Goal: Task Accomplishment & Management: Manage account settings

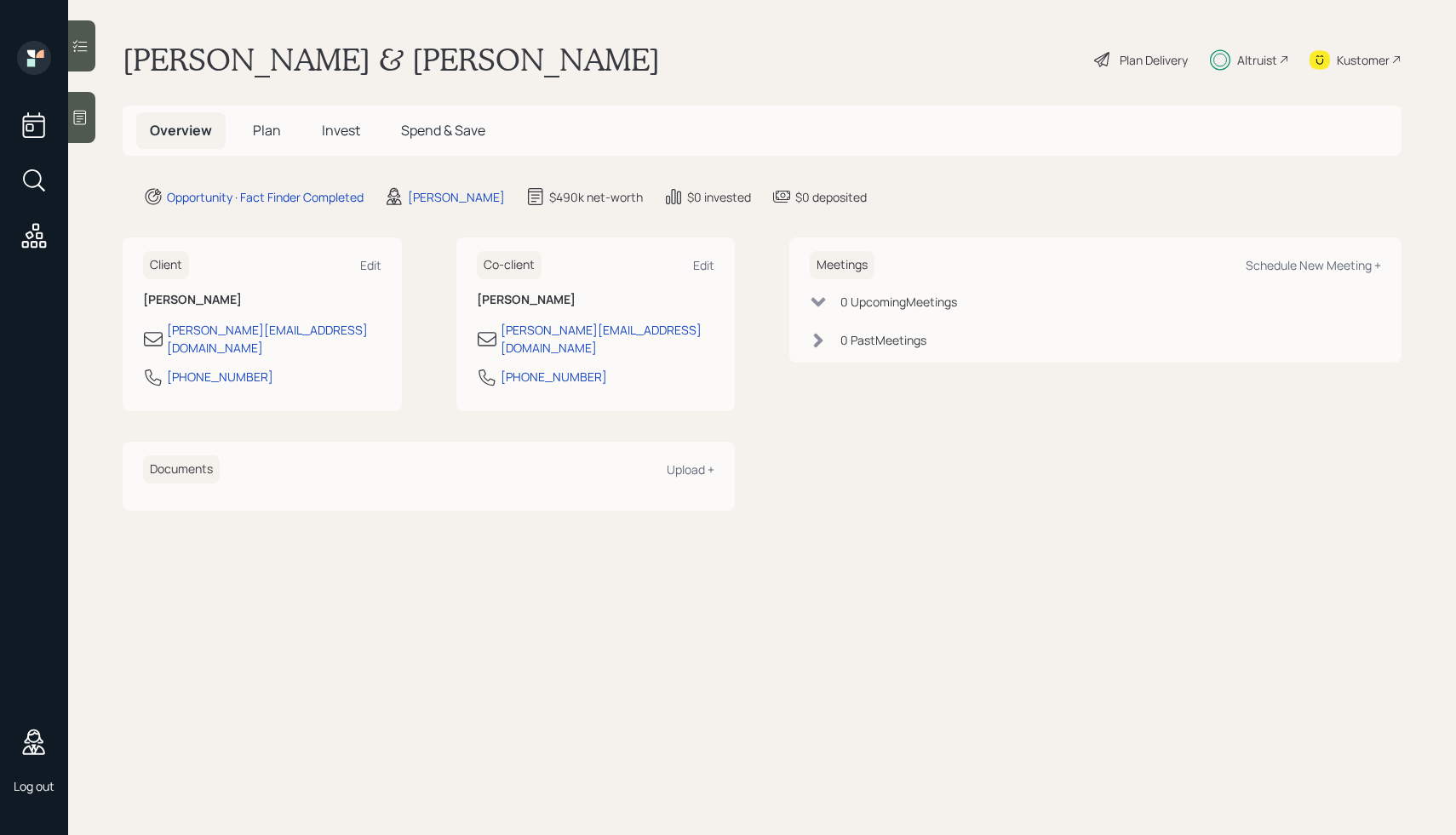
click at [334, 134] on span "Invest" at bounding box center [341, 130] width 38 height 19
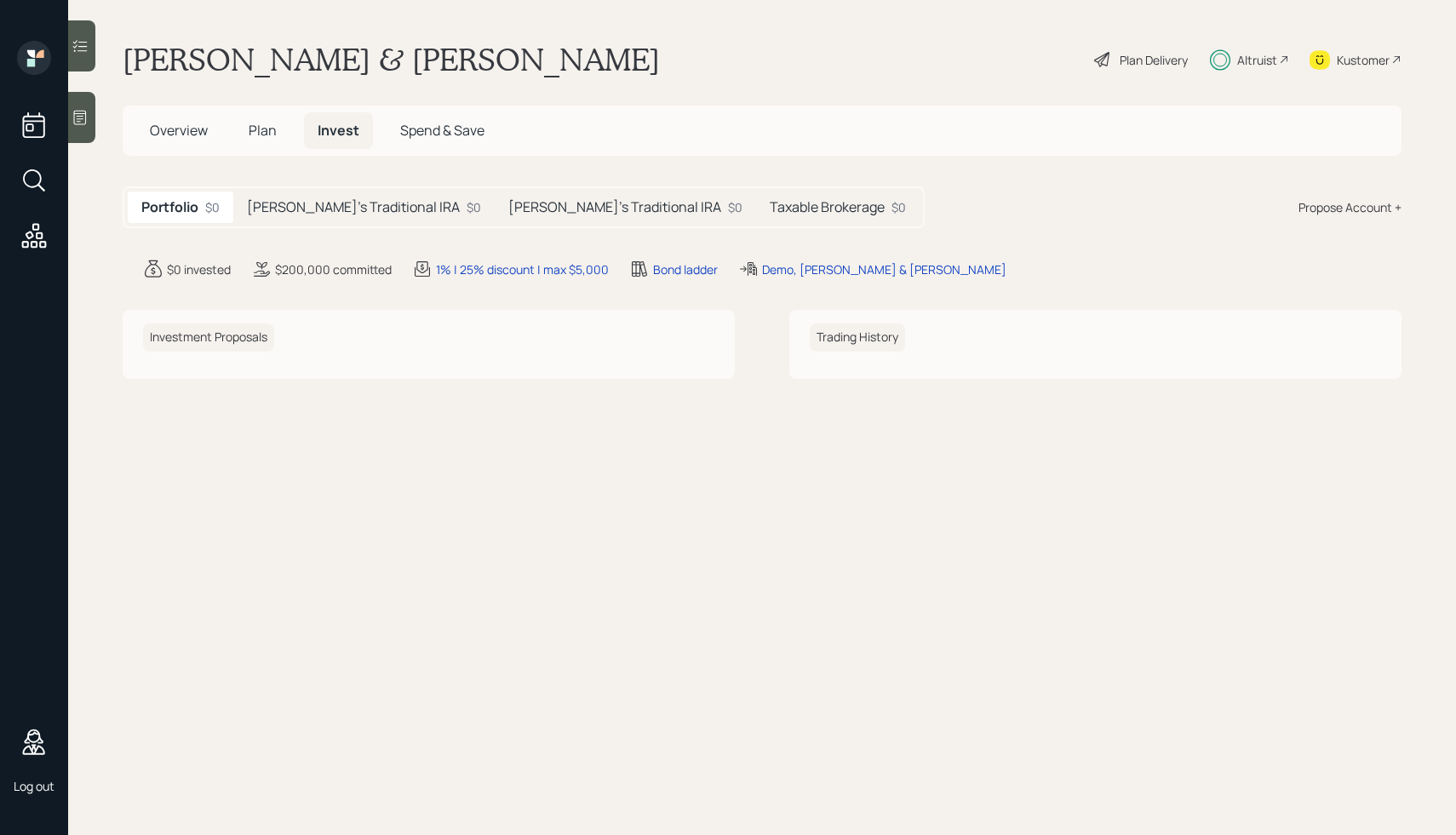
click at [345, 212] on h5 "[PERSON_NAME]'s Traditional IRA" at bounding box center [353, 207] width 213 height 16
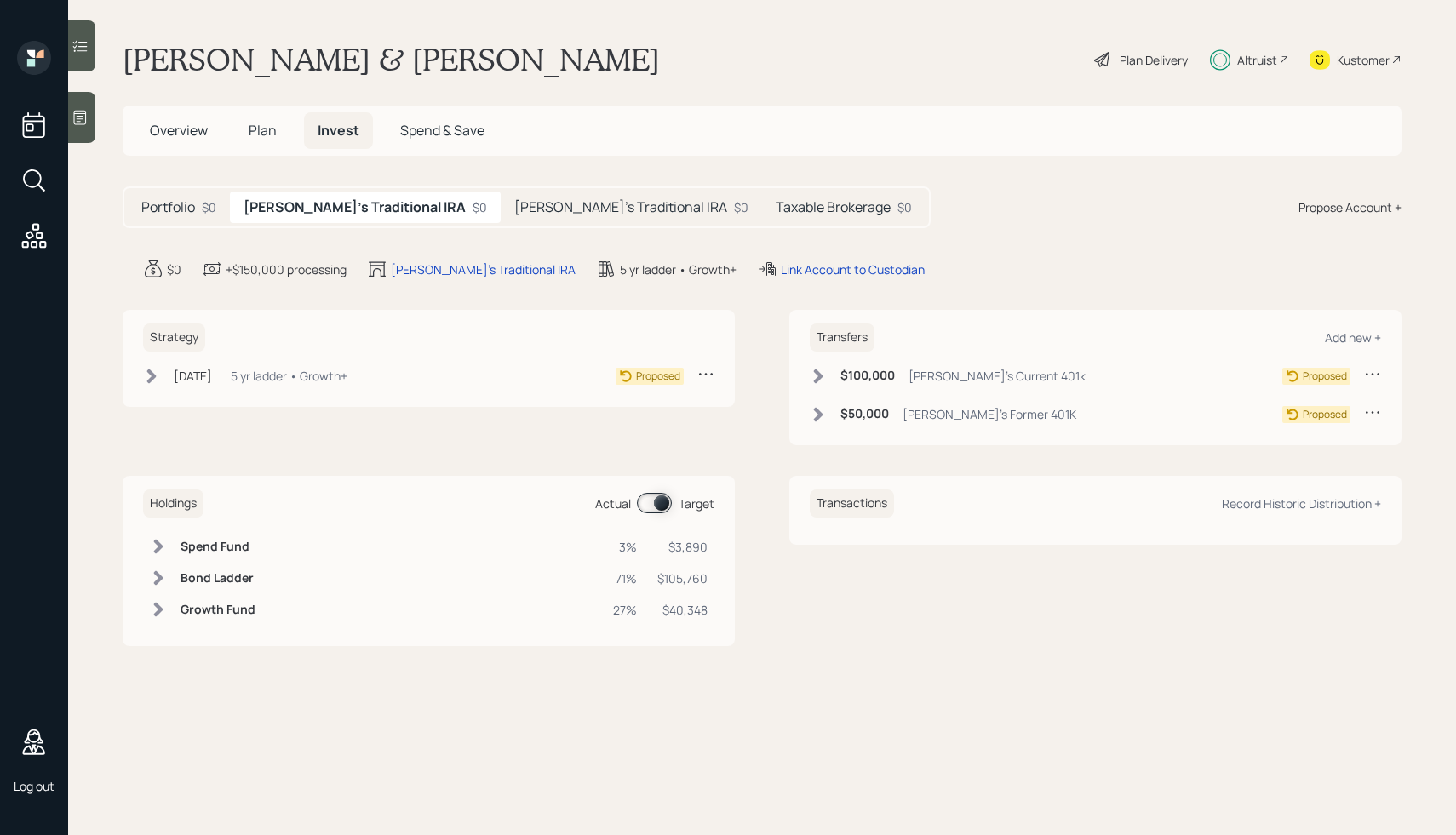
click at [182, 131] on span "Overview" at bounding box center [178, 130] width 58 height 19
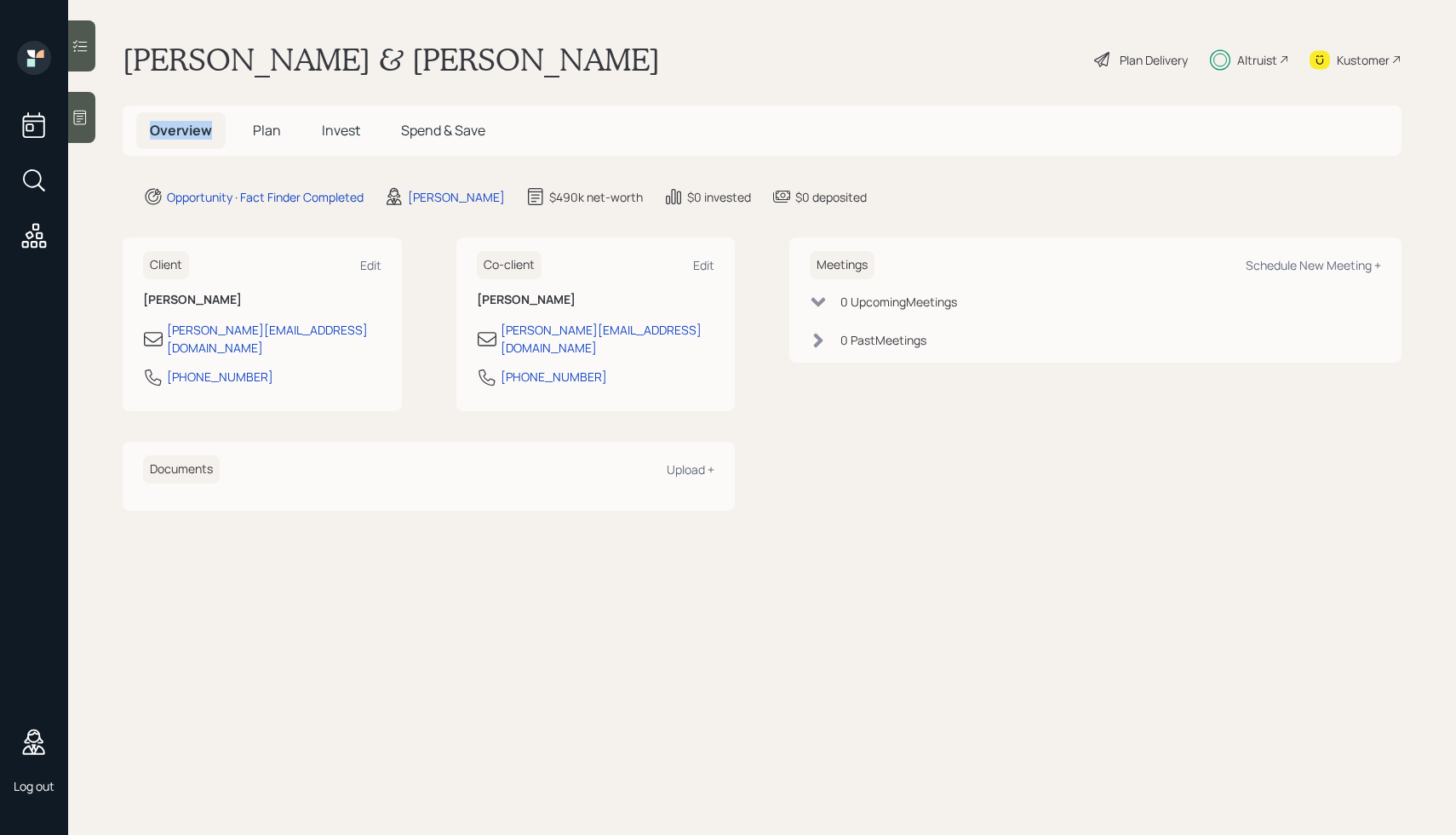
click at [182, 131] on span "Overview" at bounding box center [180, 130] width 62 height 19
click at [268, 139] on span "Plan" at bounding box center [267, 130] width 28 height 19
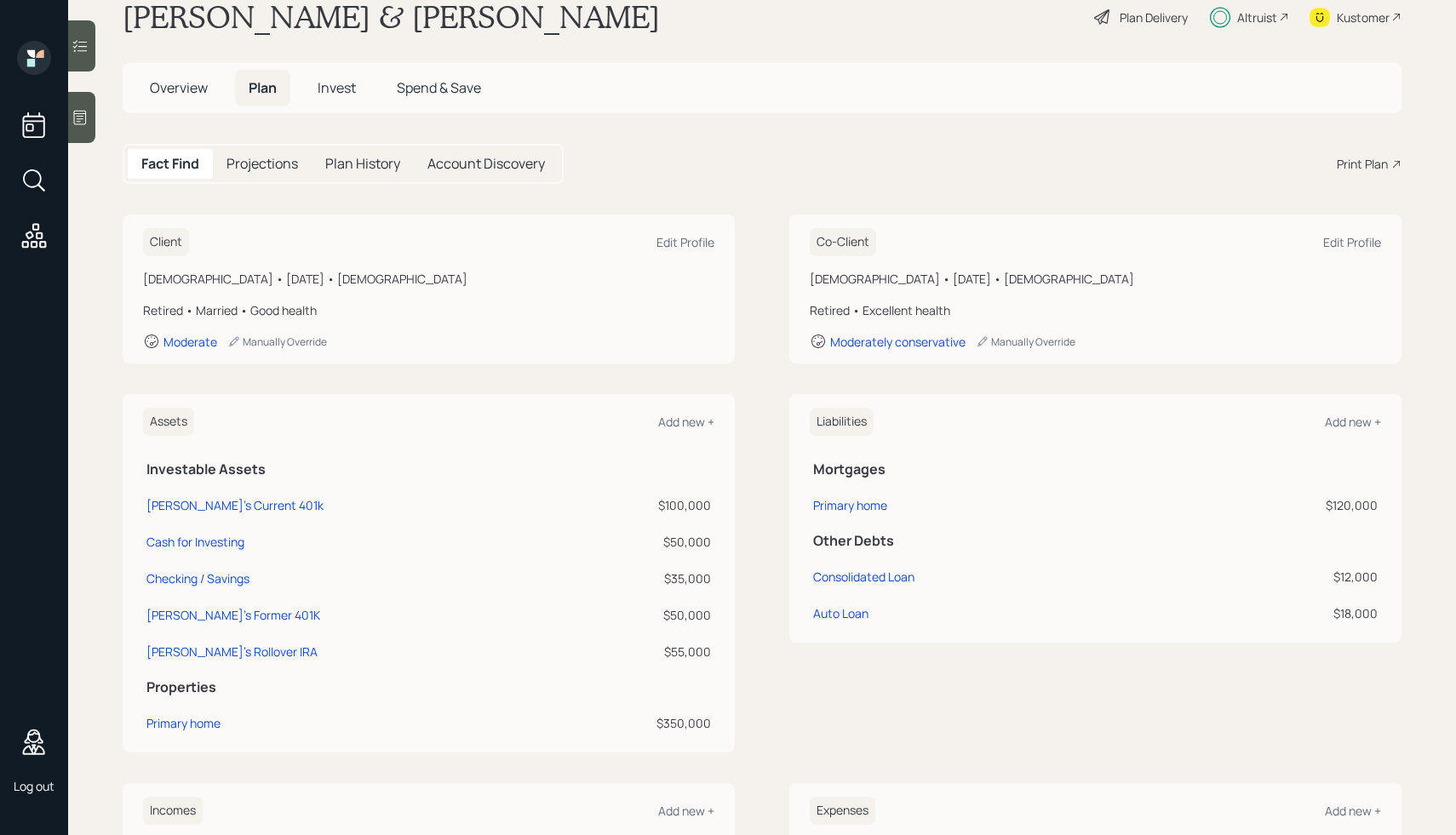
scroll to position [46, 0]
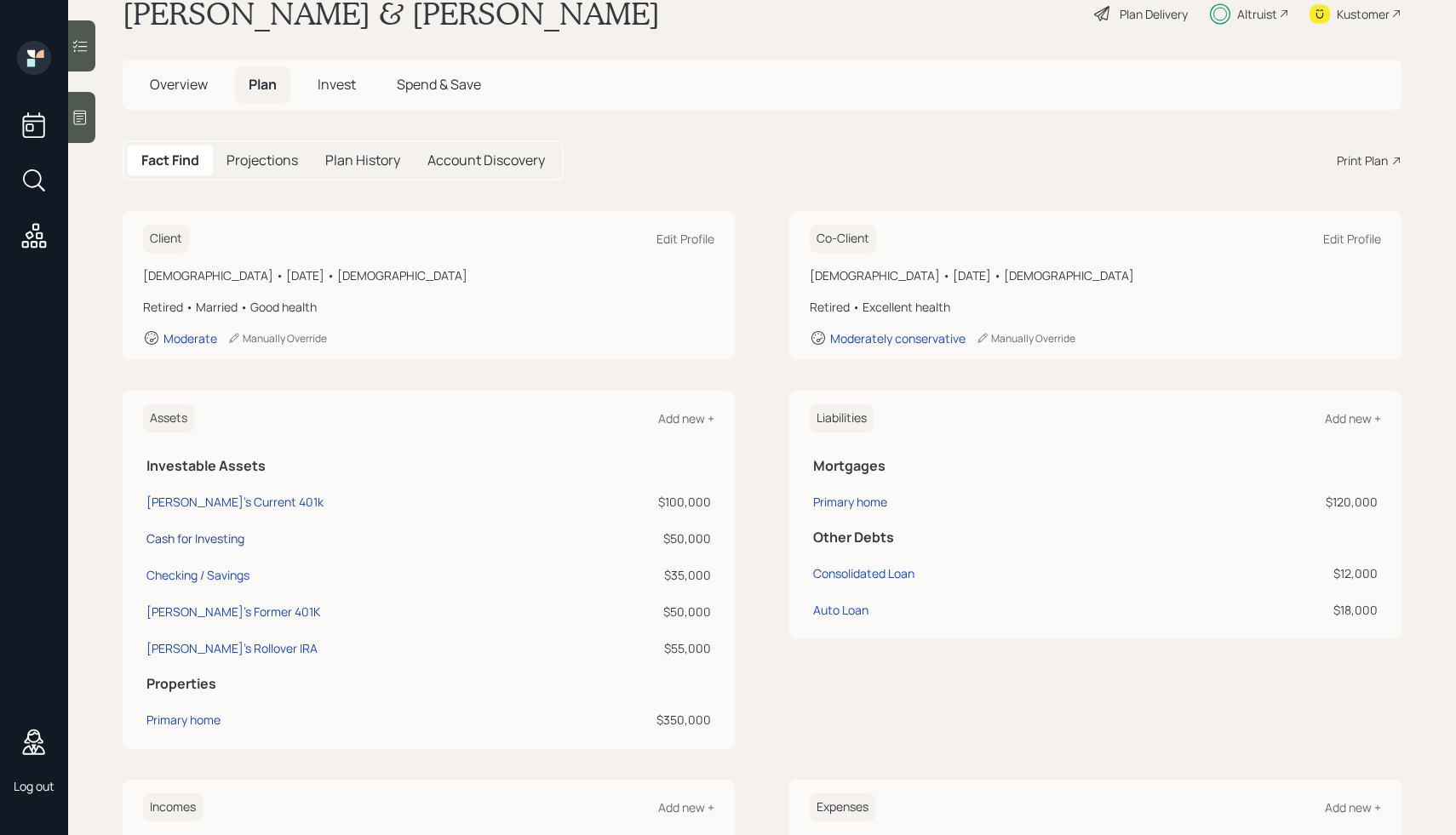
click at [208, 536] on div "Cash for Investing" at bounding box center [195, 538] width 98 height 18
select select "taxable"
select select "balanced"
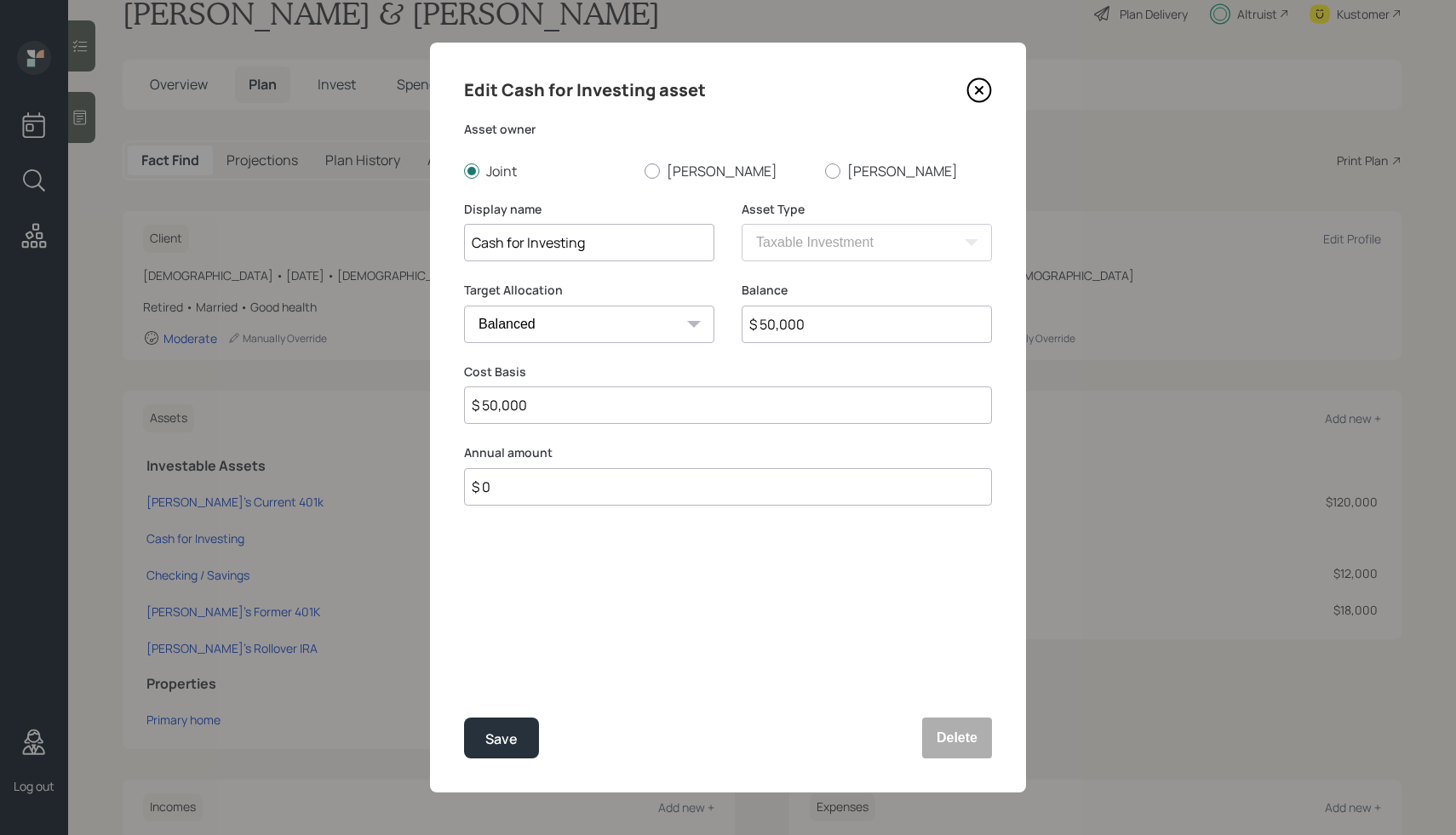
click at [534, 243] on input "Cash for Investing" at bounding box center [589, 242] width 251 height 37
type input "Brokerage"
click at [514, 723] on button "Save" at bounding box center [501, 737] width 75 height 41
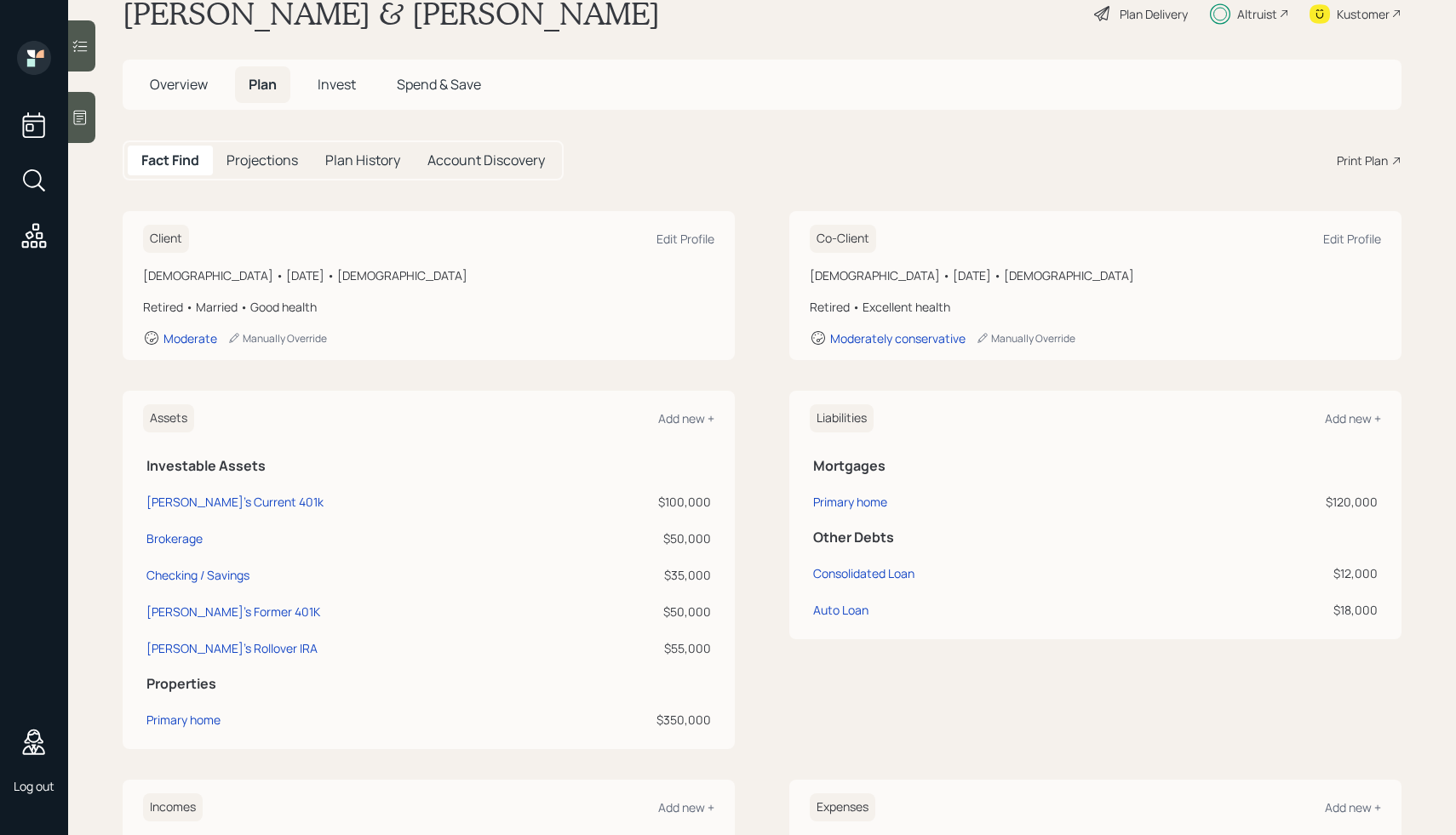
click at [359, 89] on h5 "Invest" at bounding box center [336, 84] width 65 height 37
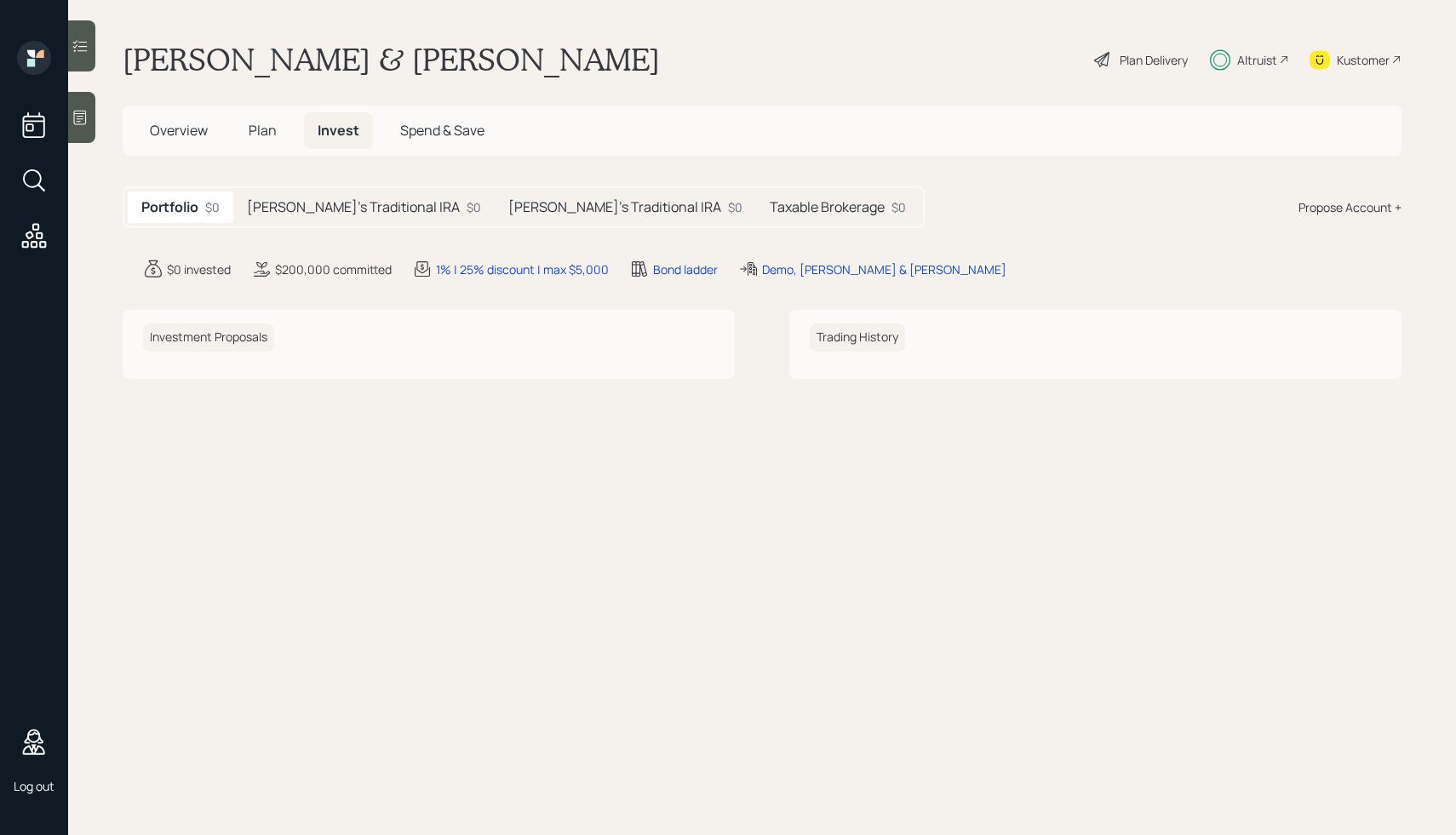
click at [329, 213] on h5 "Mike's Traditional IRA" at bounding box center [353, 207] width 213 height 16
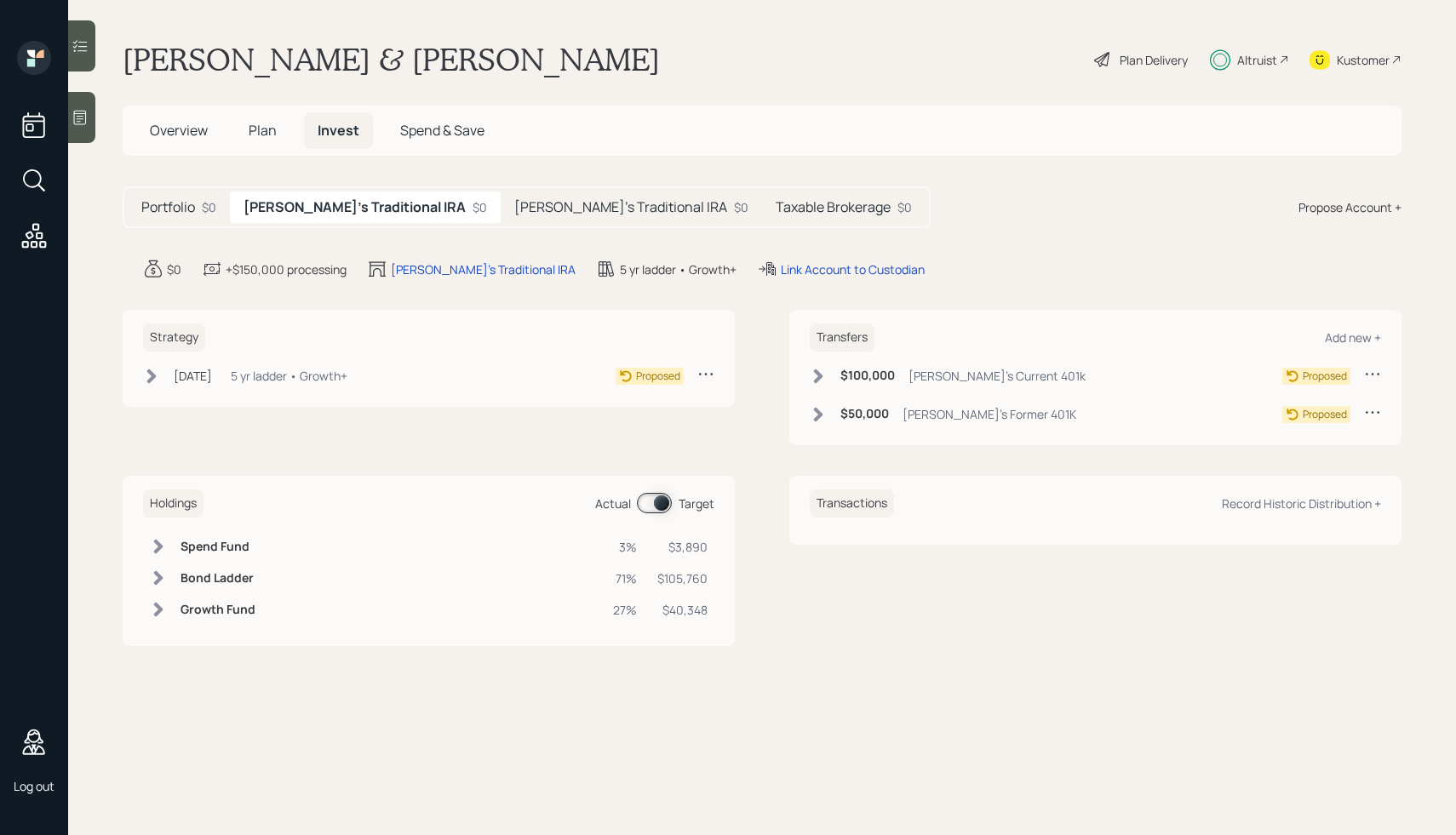
click at [514, 210] on h5 "Karen's Traditional IRA" at bounding box center [621, 207] width 213 height 16
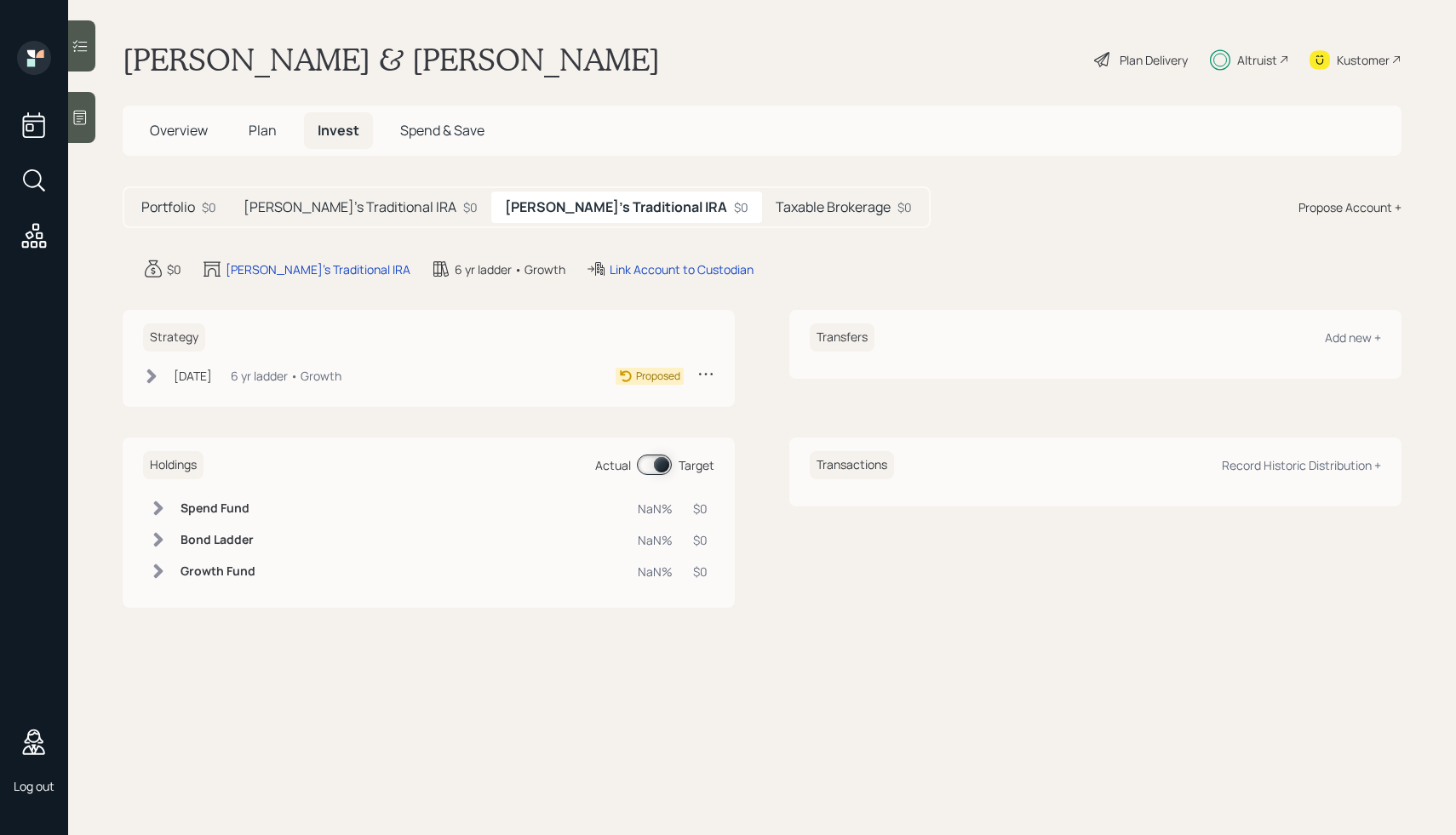
click at [775, 213] on h5 "Taxable Brokerage" at bounding box center [832, 207] width 115 height 16
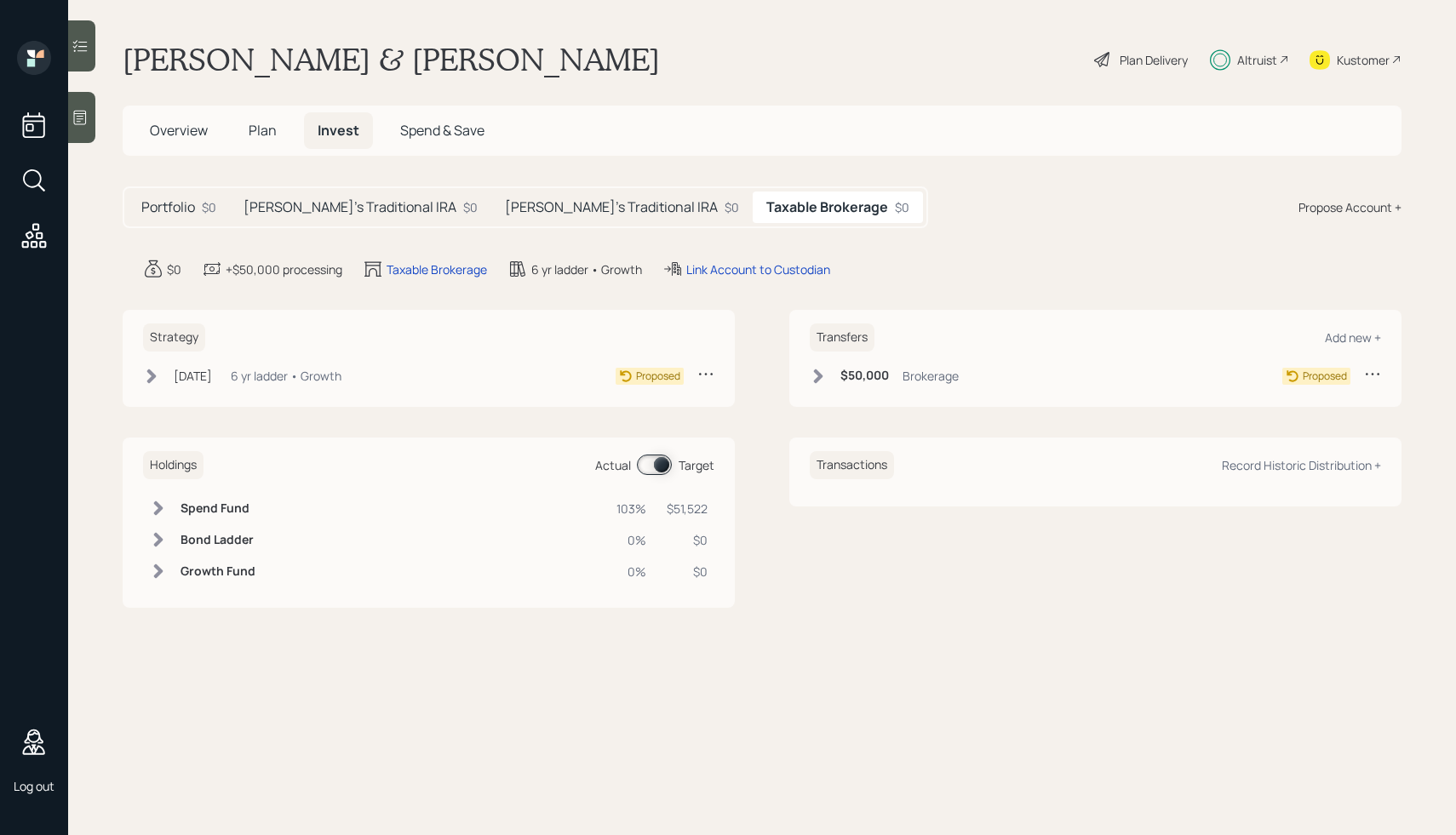
click at [1251, 369] on div "$50,000 Brokerage Proposed" at bounding box center [1095, 376] width 571 height 21
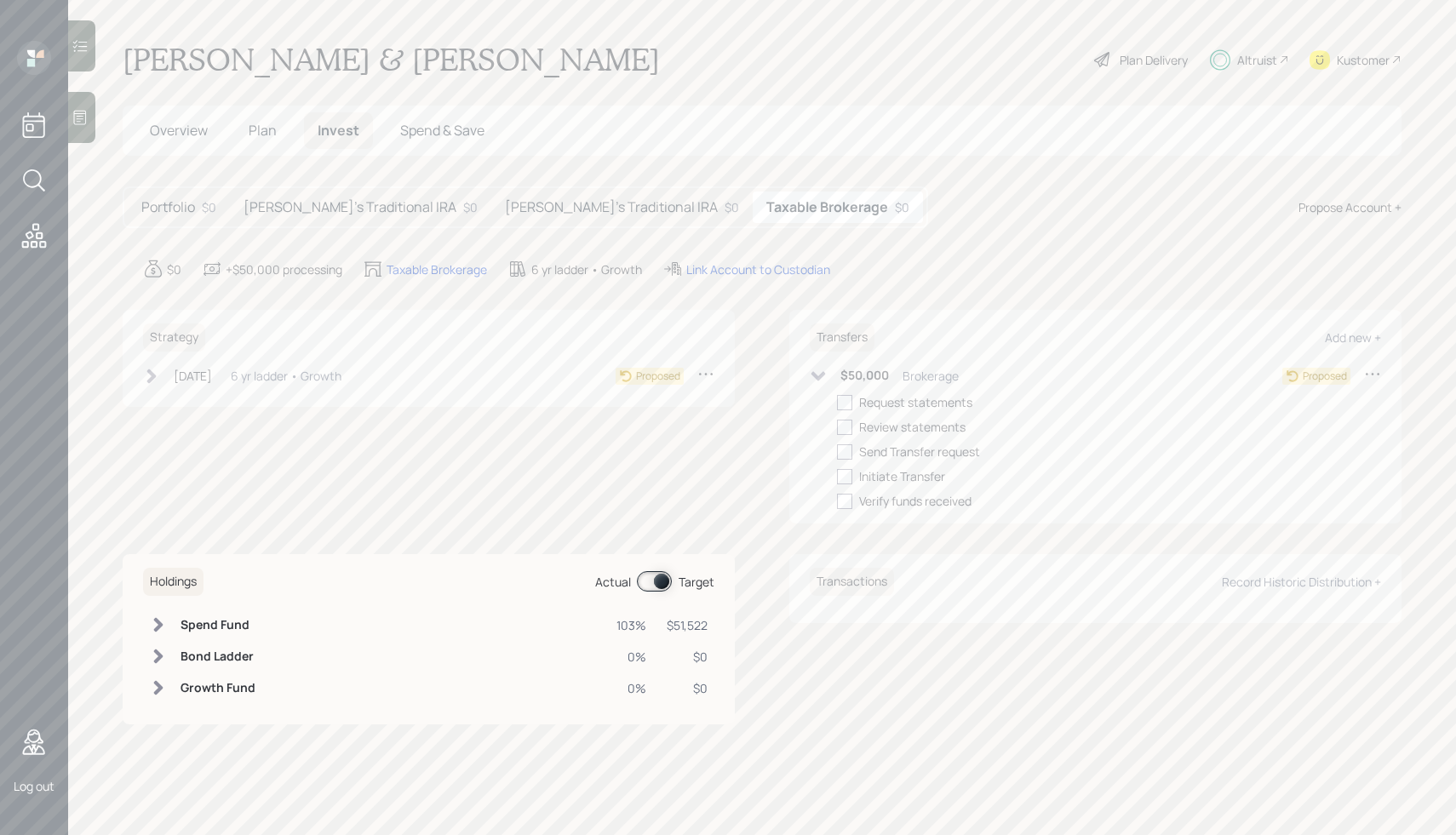
click at [1373, 368] on icon at bounding box center [1372, 374] width 17 height 17
click at [1298, 412] on div "Edit transfer" at bounding box center [1319, 406] width 122 height 16
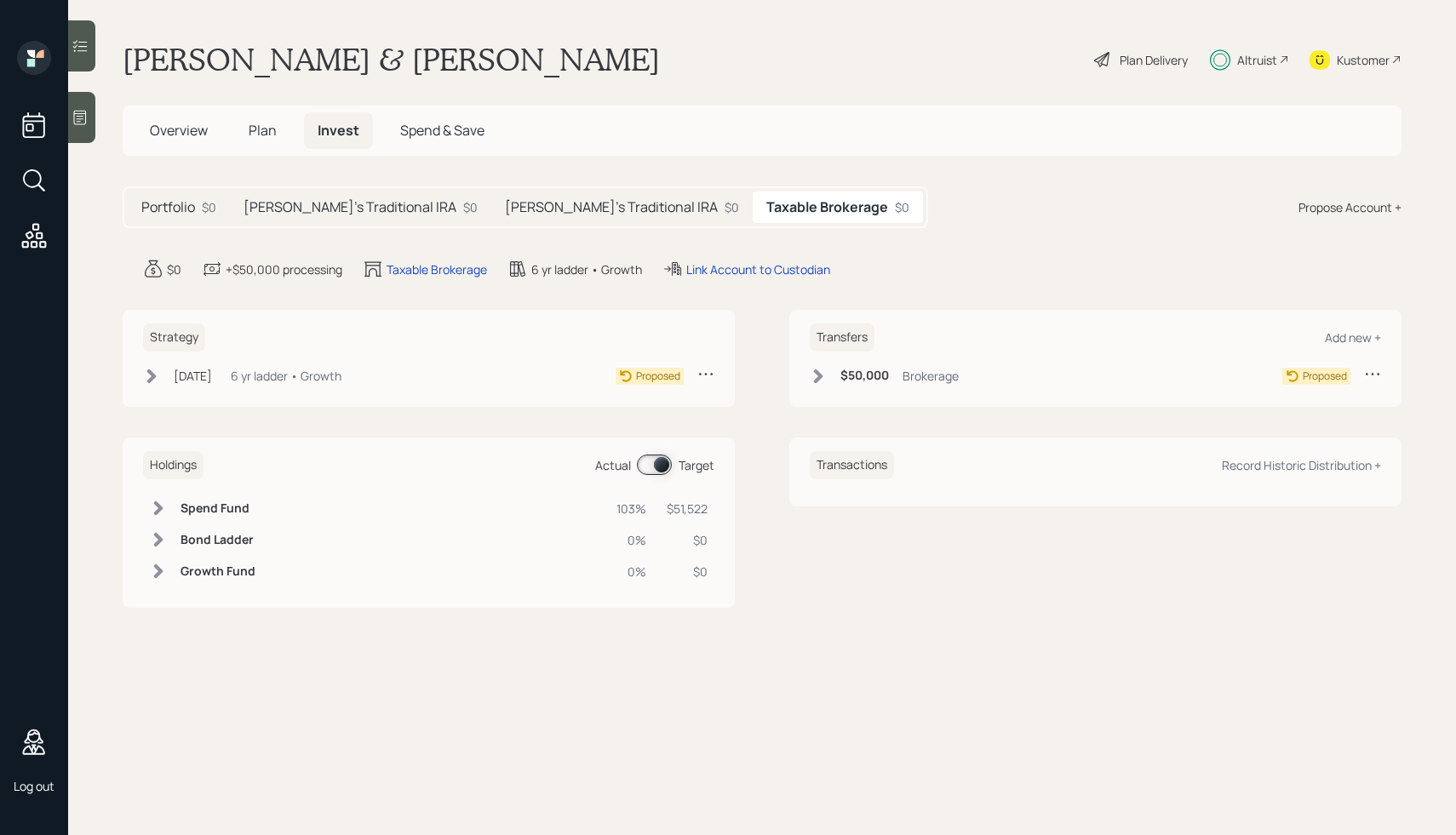
select select "8b759916-bfdd-4383-a95b-06aa16a093d3"
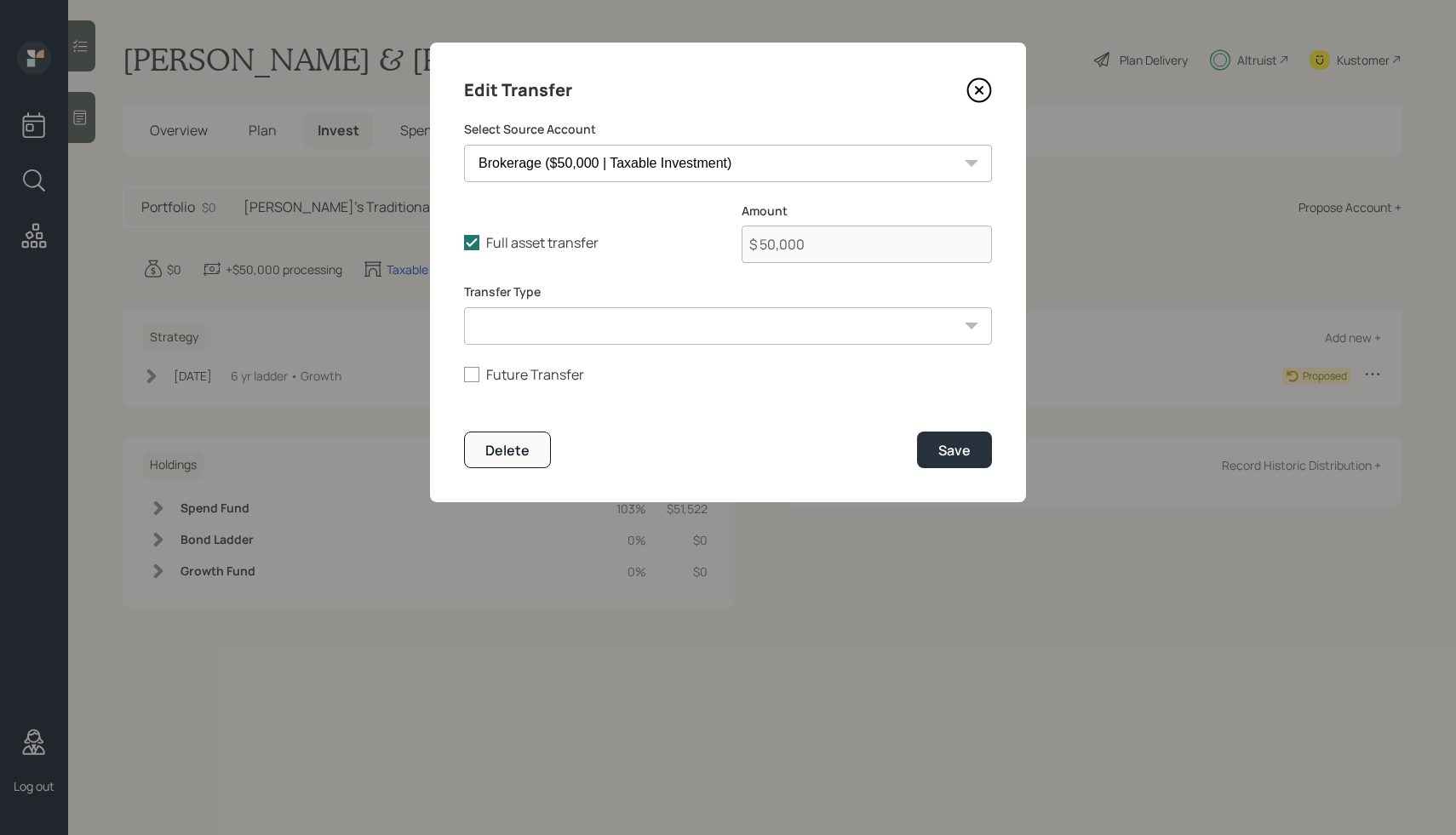
click at [982, 89] on icon at bounding box center [979, 90] width 26 height 26
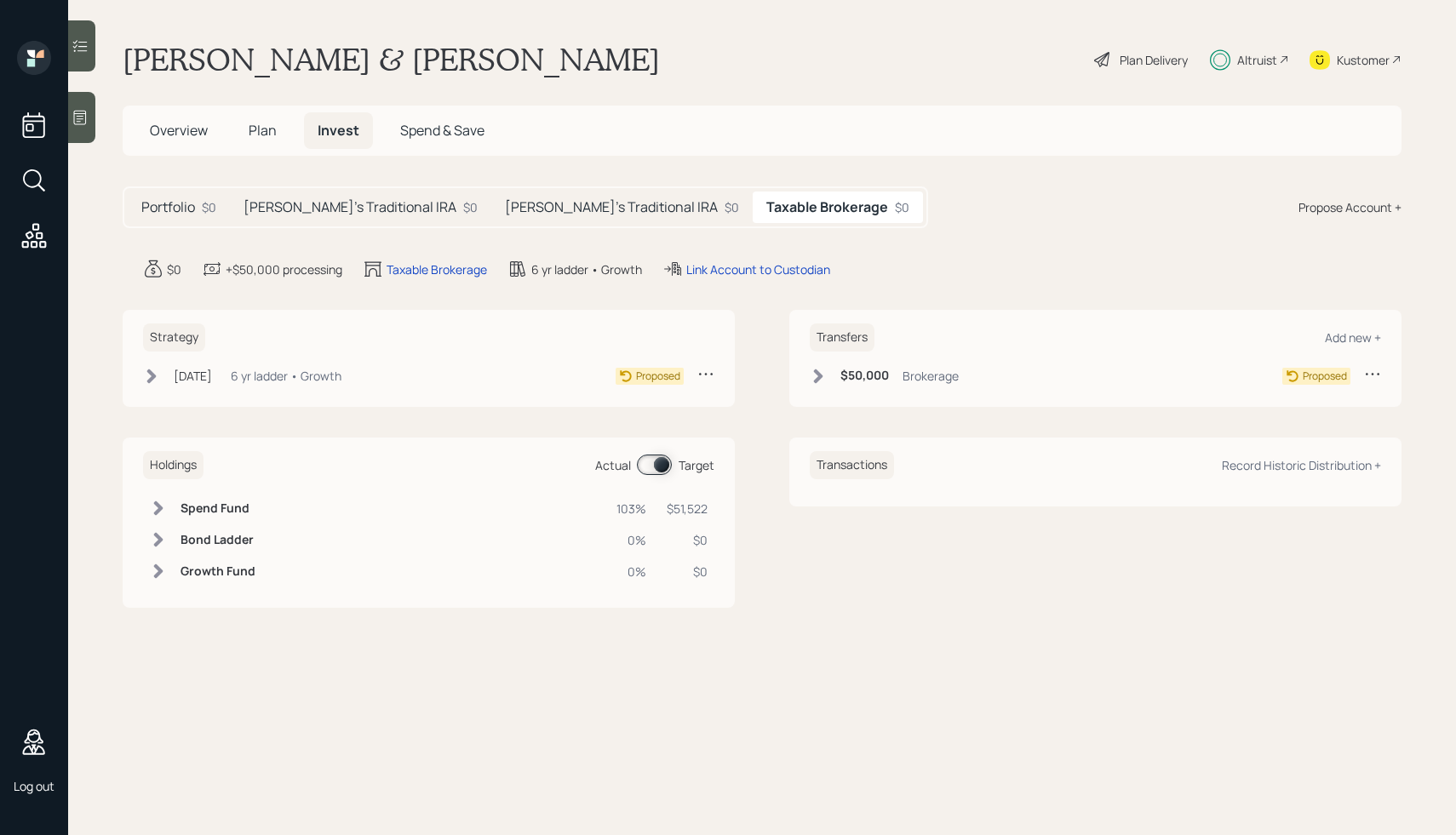
click at [526, 213] on h5 "[PERSON_NAME]'s Traditional IRA" at bounding box center [611, 207] width 213 height 16
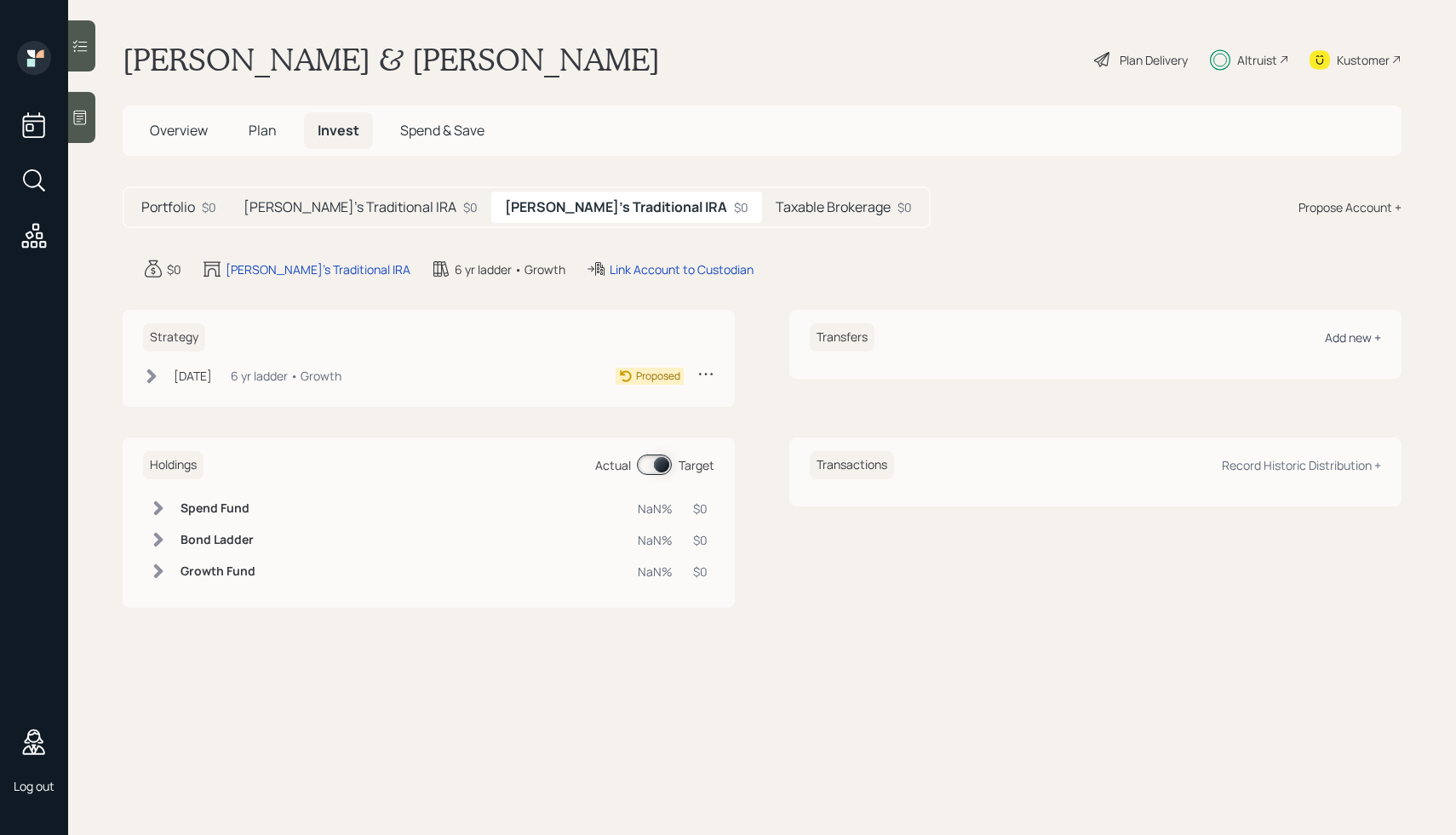
click at [1346, 338] on div "Add new +" at bounding box center [1353, 337] width 56 height 16
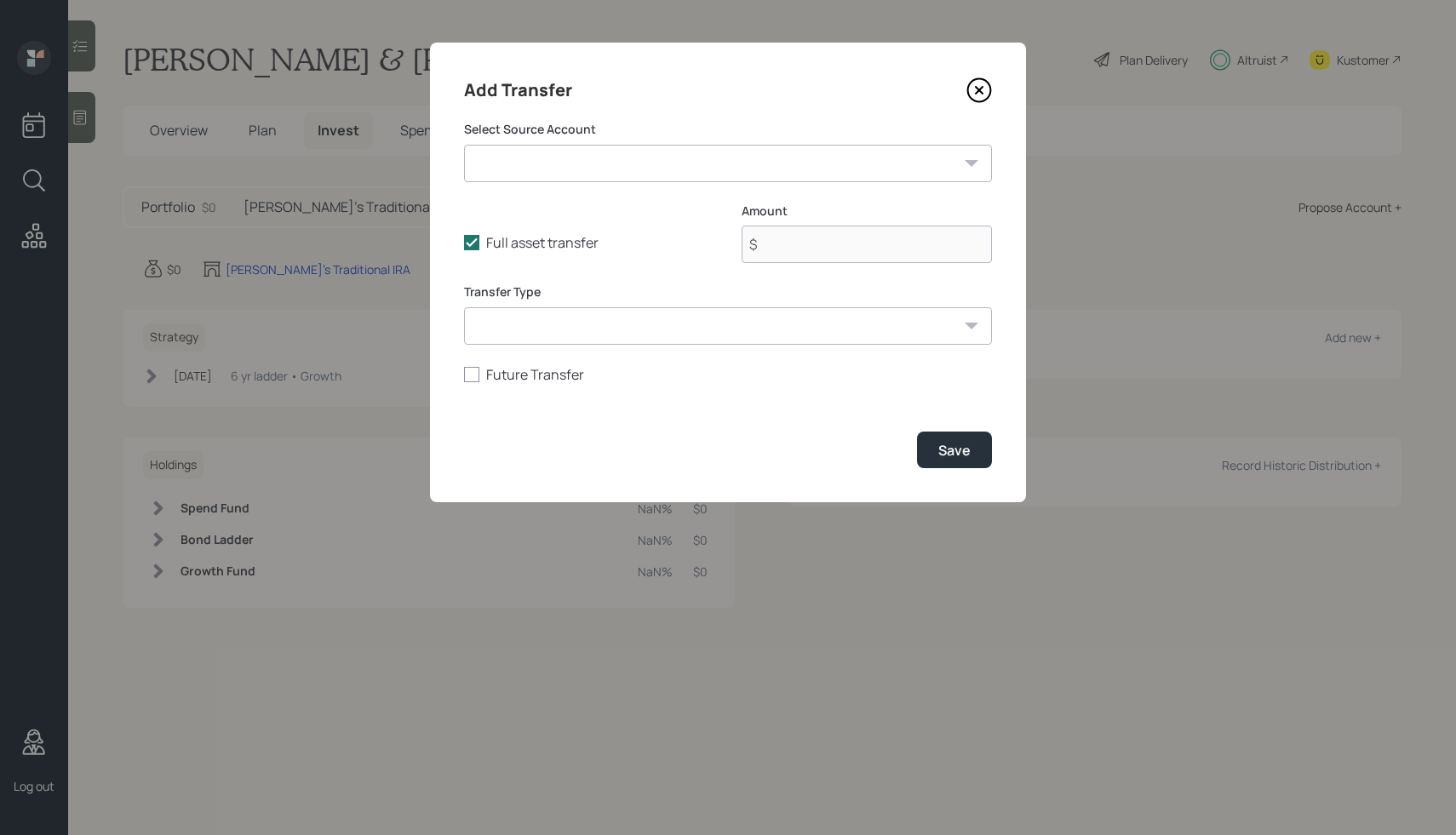
click at [629, 183] on form "Select Source Account Mike's Current 401k ($100,000 | 401(k)) Brokerage ($50,00…" at bounding box center [728, 294] width 528 height 347
click at [604, 171] on select "Mike's Current 401k ($100,000 | 401(k)) Brokerage ($50,000 | Taxable Investment…" at bounding box center [728, 163] width 528 height 37
select select "522e1e89-be88-4da9-83f4-72f333b848a9"
click at [464, 145] on select "Mike's Current 401k ($100,000 | 401(k)) Brokerage ($50,000 | Taxable Investment…" at bounding box center [728, 163] width 528 height 37
type input "$ 55,000"
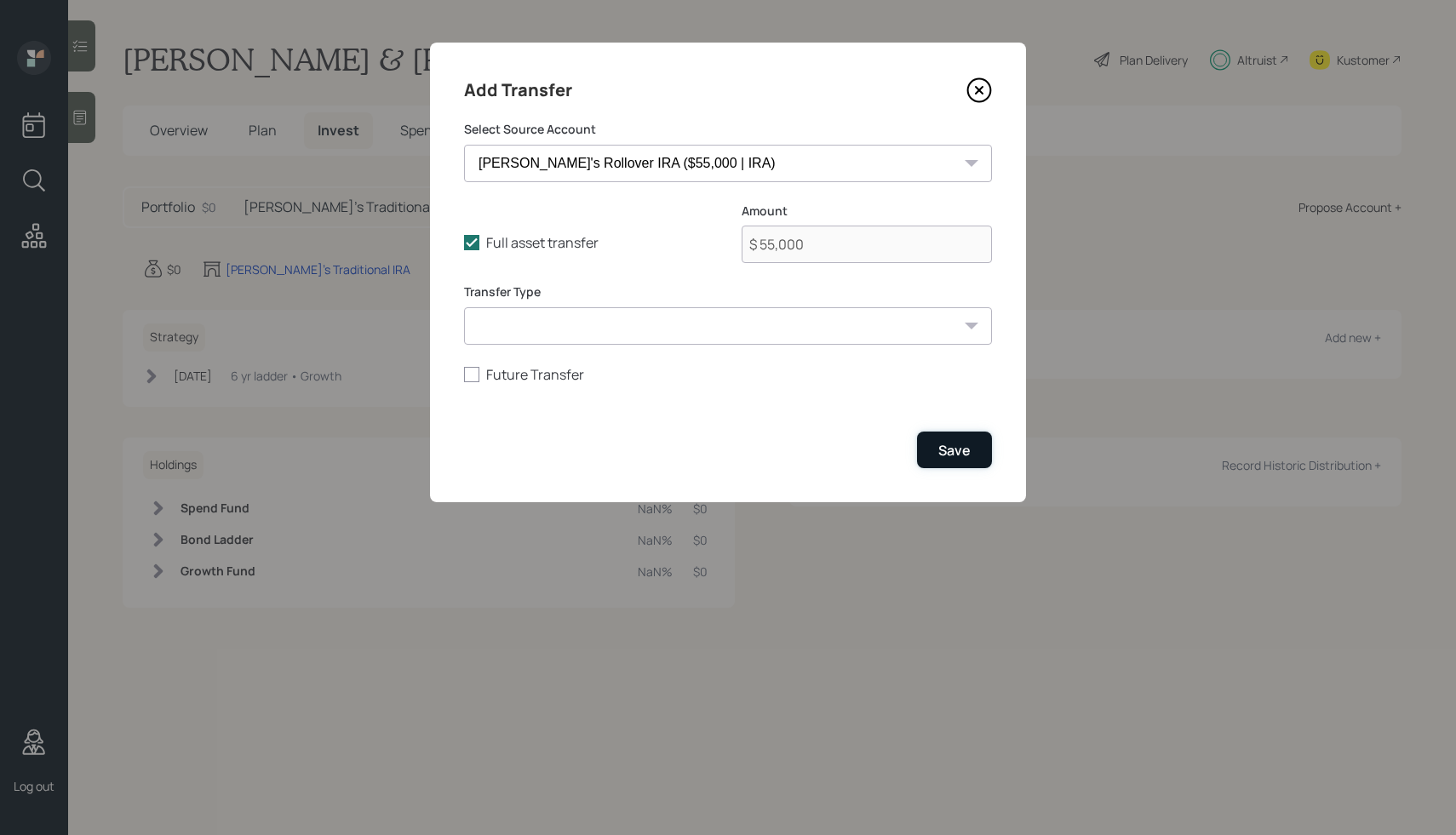
click at [955, 452] on div "Save" at bounding box center [955, 451] width 32 height 19
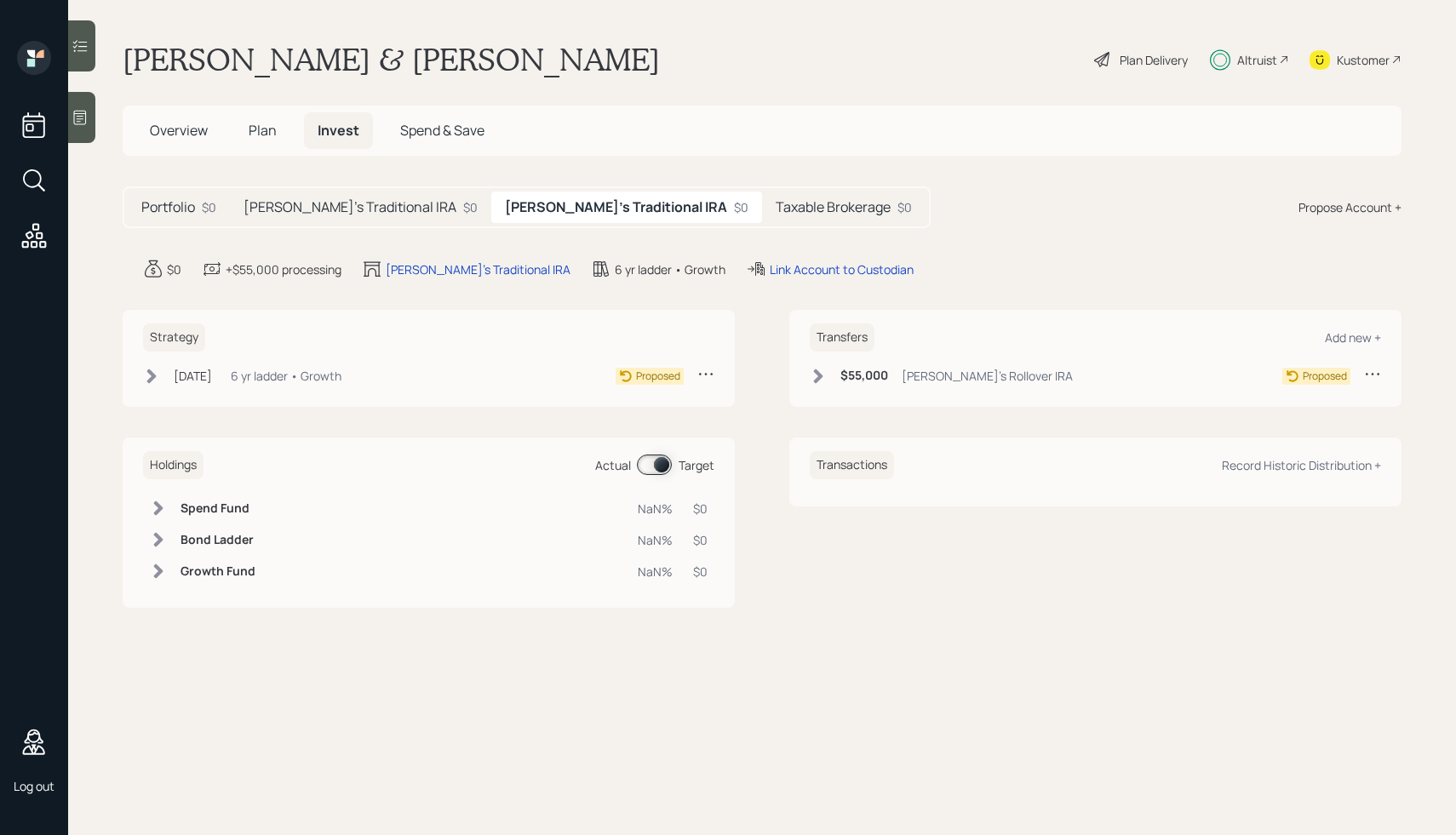
click at [327, 199] on h5 "[PERSON_NAME]'s Traditional IRA" at bounding box center [350, 207] width 213 height 16
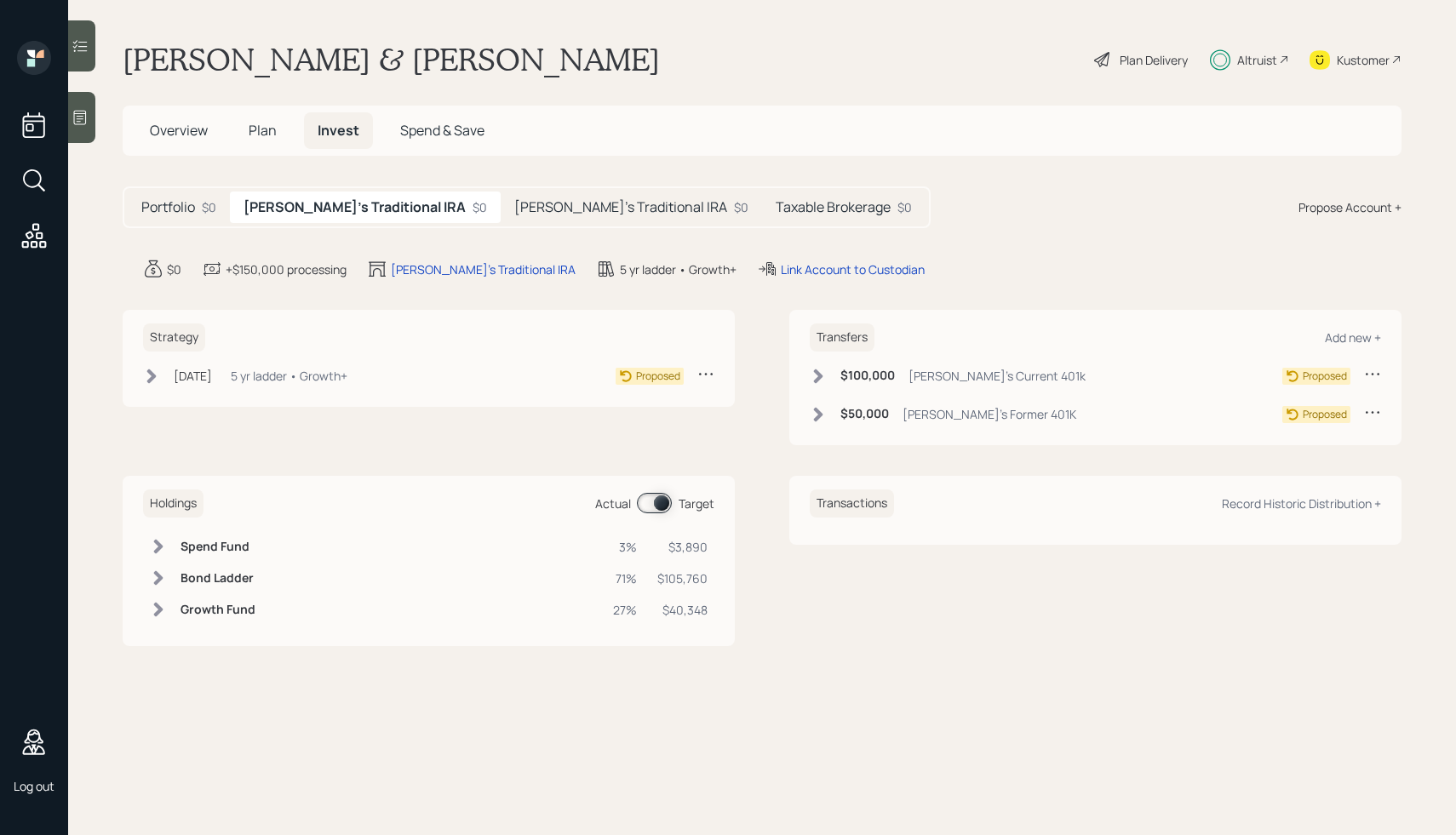
click at [514, 210] on h5 "[PERSON_NAME]'s Traditional IRA" at bounding box center [621, 207] width 213 height 16
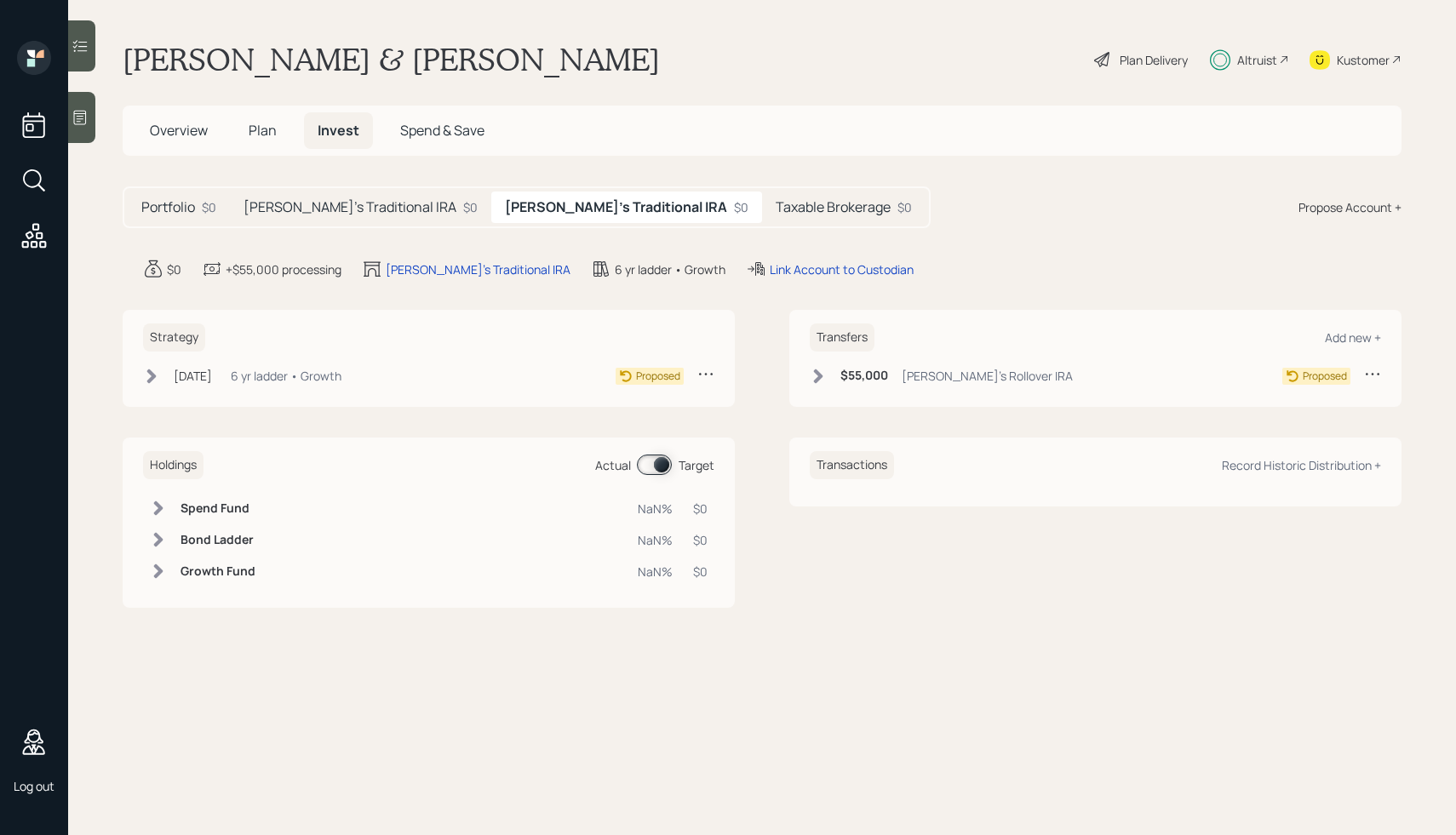
click at [762, 219] on div "Taxable Brokerage $0" at bounding box center [844, 207] width 163 height 31
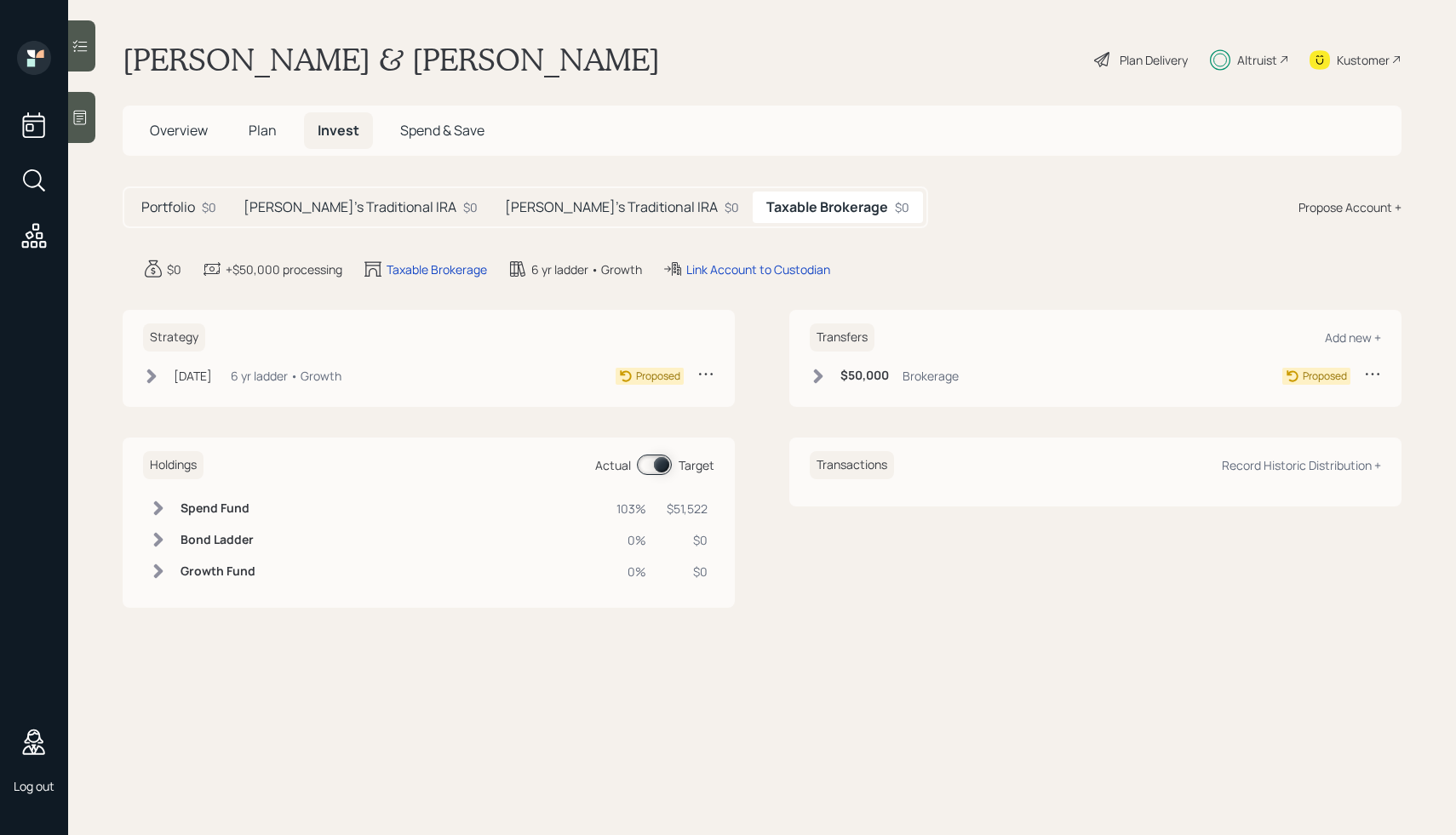
click at [521, 222] on div "Karen's Traditional IRA $0" at bounding box center [622, 207] width 261 height 31
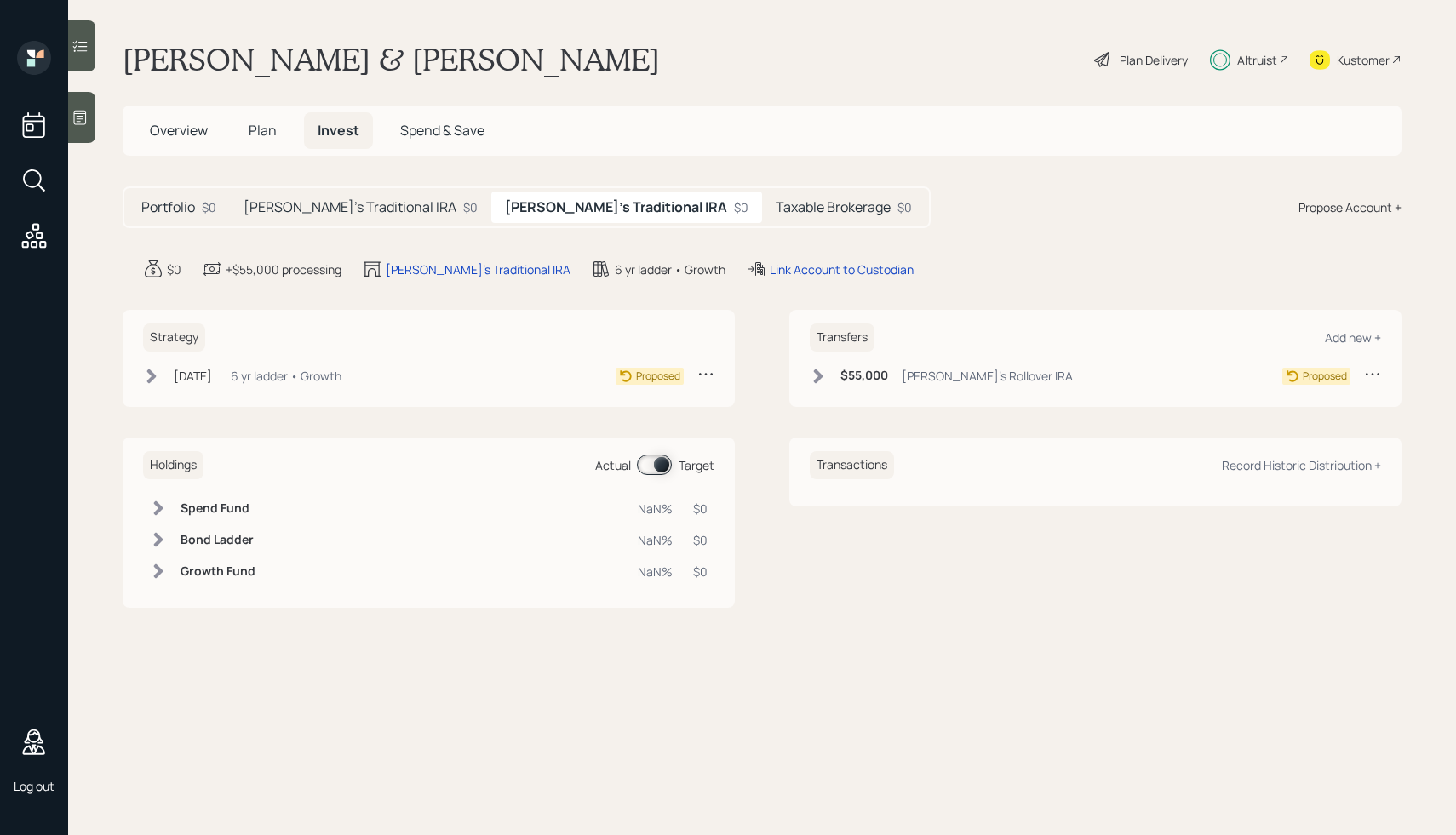
click at [775, 199] on h5 "Taxable Brokerage" at bounding box center [832, 207] width 115 height 16
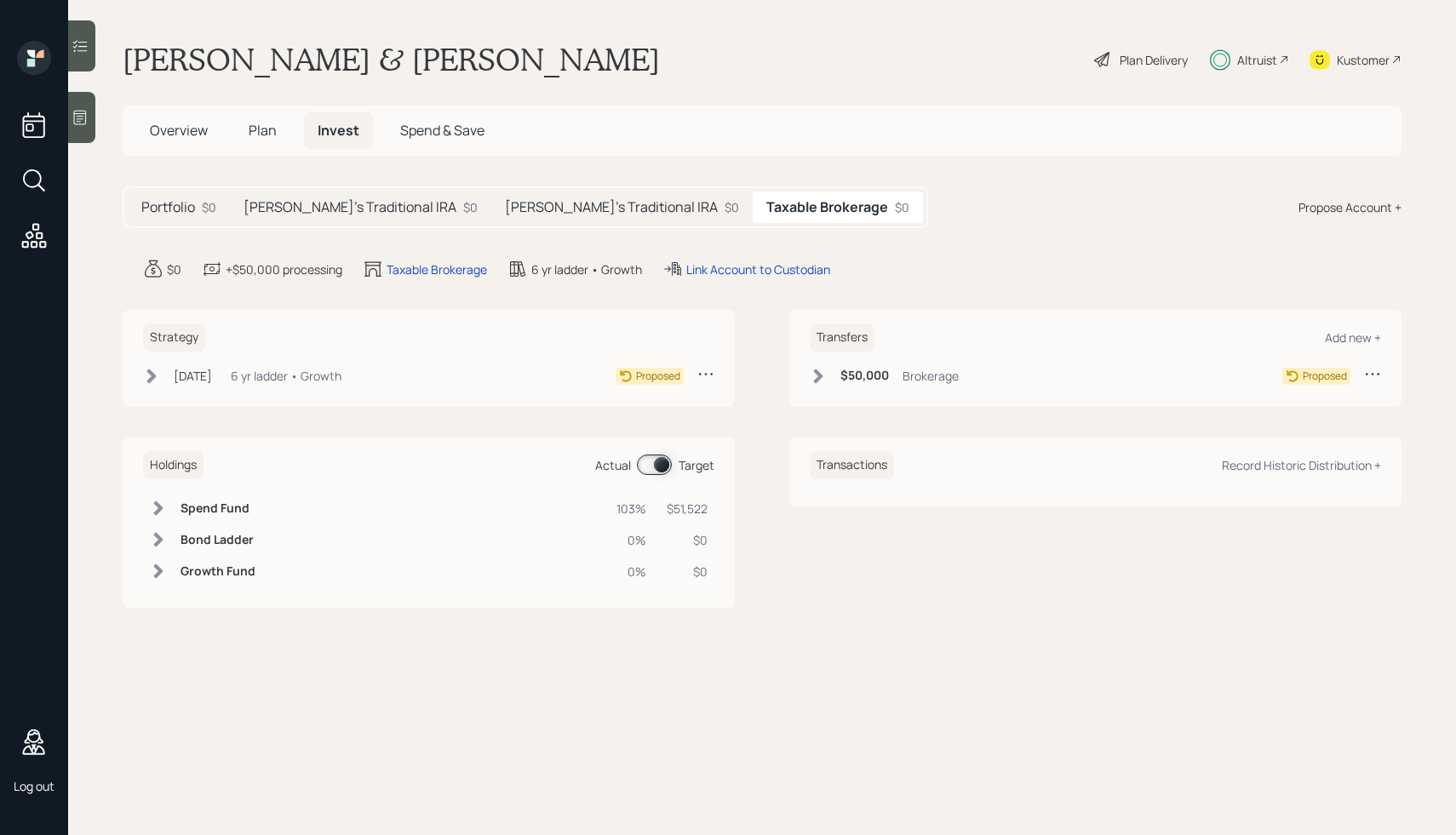
click at [368, 207] on h5 "[PERSON_NAME]'s Traditional IRA" at bounding box center [350, 207] width 213 height 16
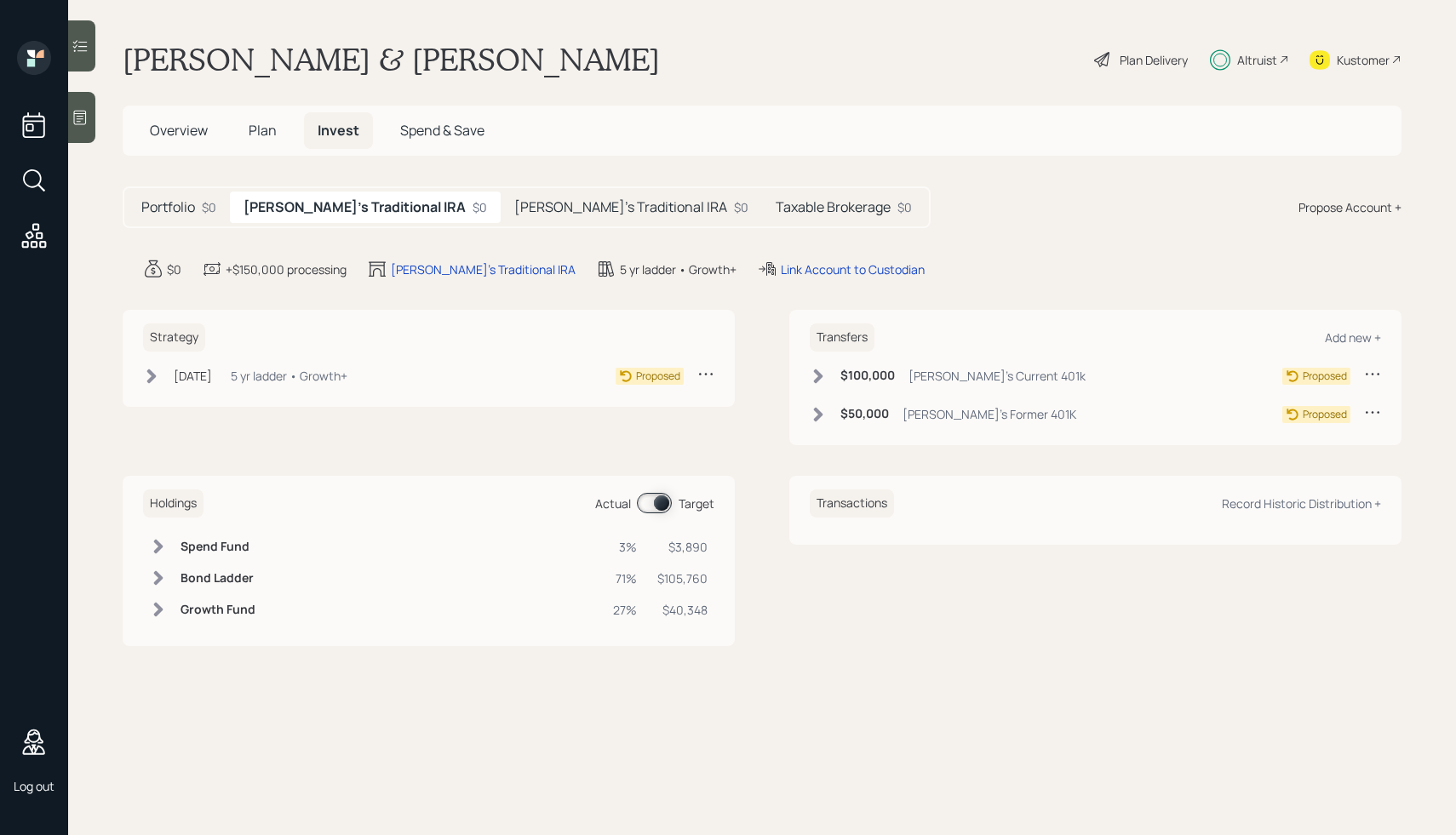
click at [762, 196] on div "Taxable Brokerage $0" at bounding box center [844, 207] width 163 height 31
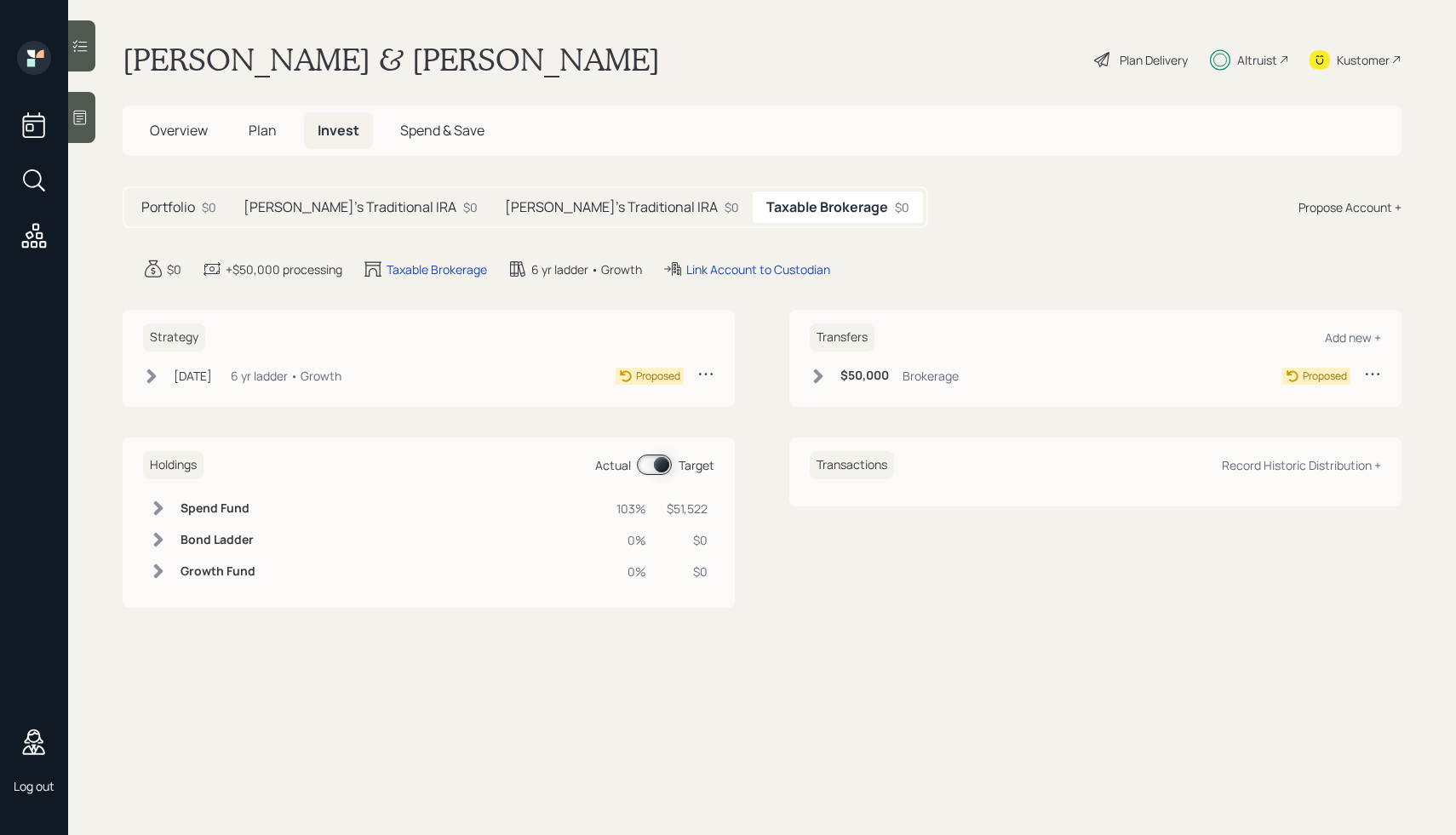
click at [492, 195] on div "Karen's Traditional IRA $0" at bounding box center [622, 207] width 261 height 31
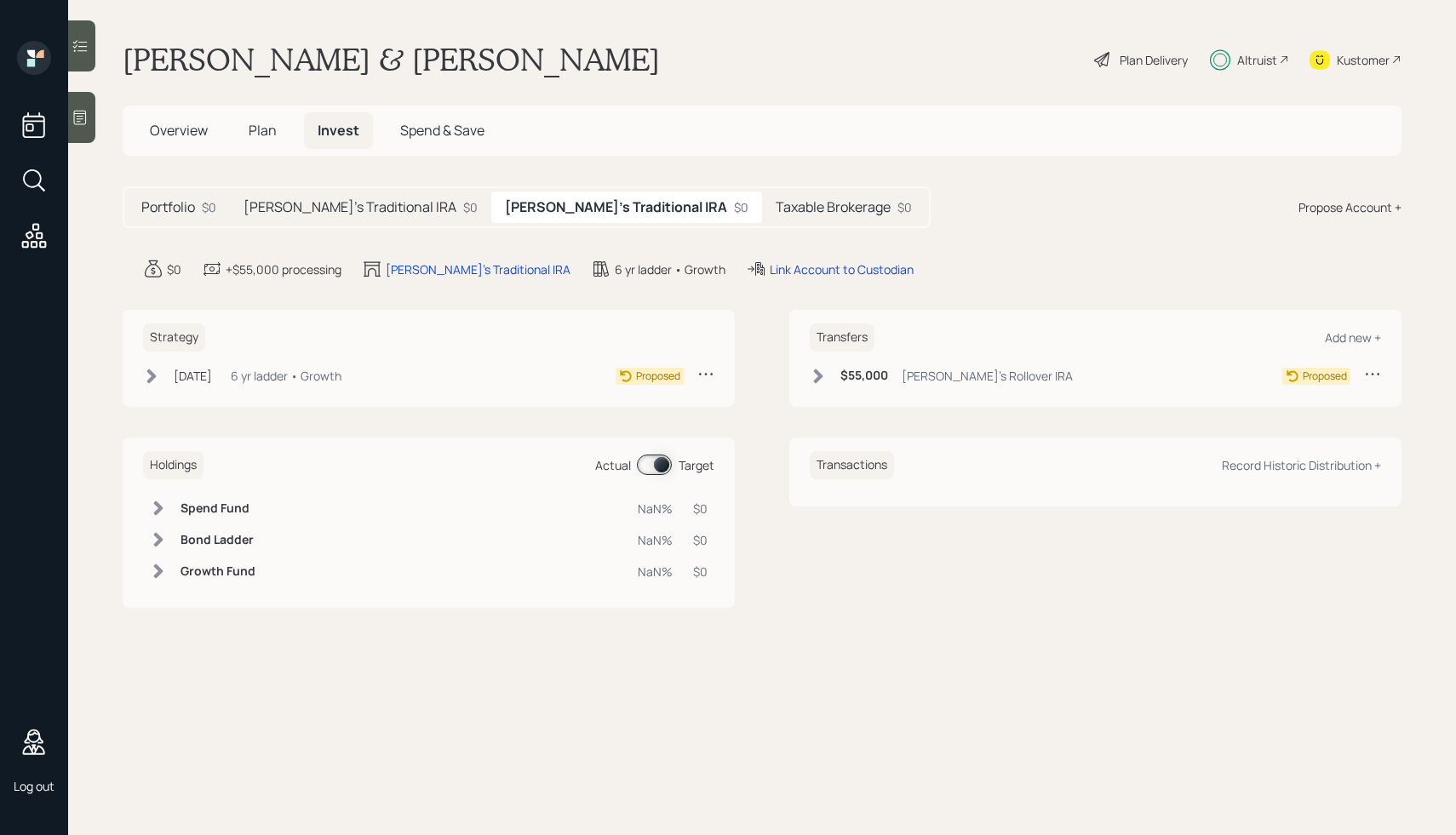
click at [337, 208] on h5 "[PERSON_NAME]'s Traditional IRA" at bounding box center [350, 207] width 213 height 16
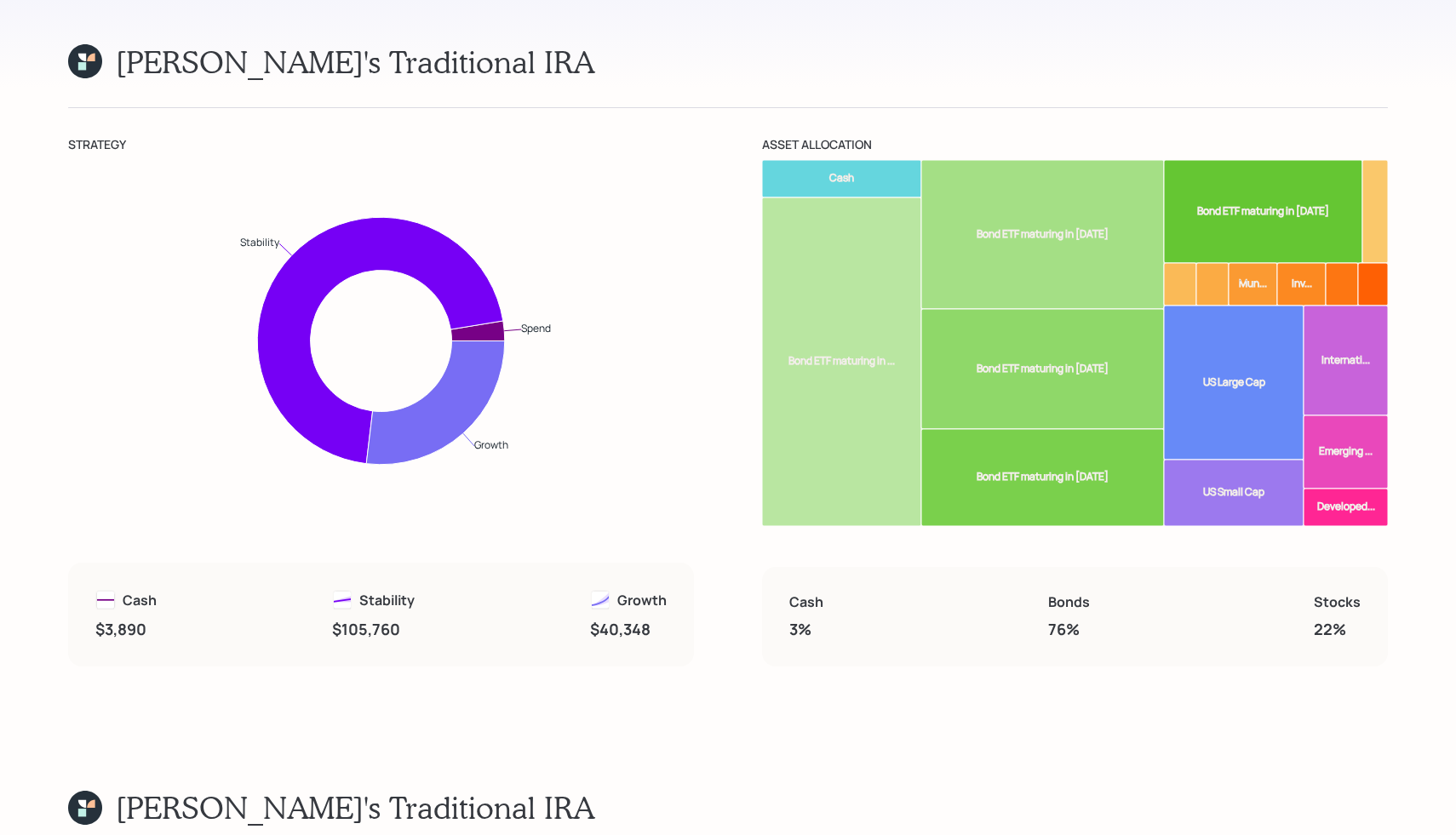
scroll to position [13253, 0]
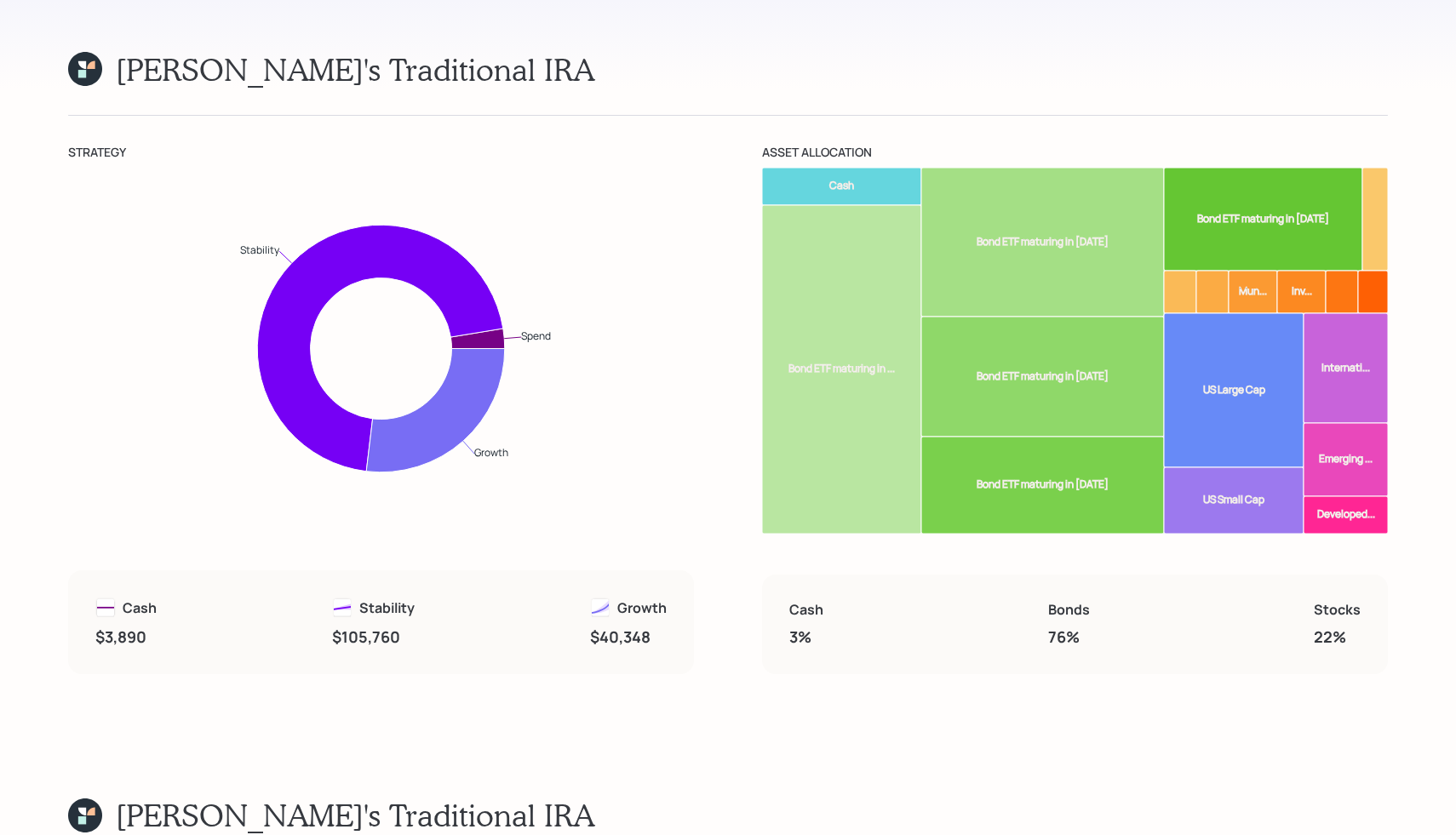
click at [1212, 270] on rect at bounding box center [1213, 291] width 32 height 43
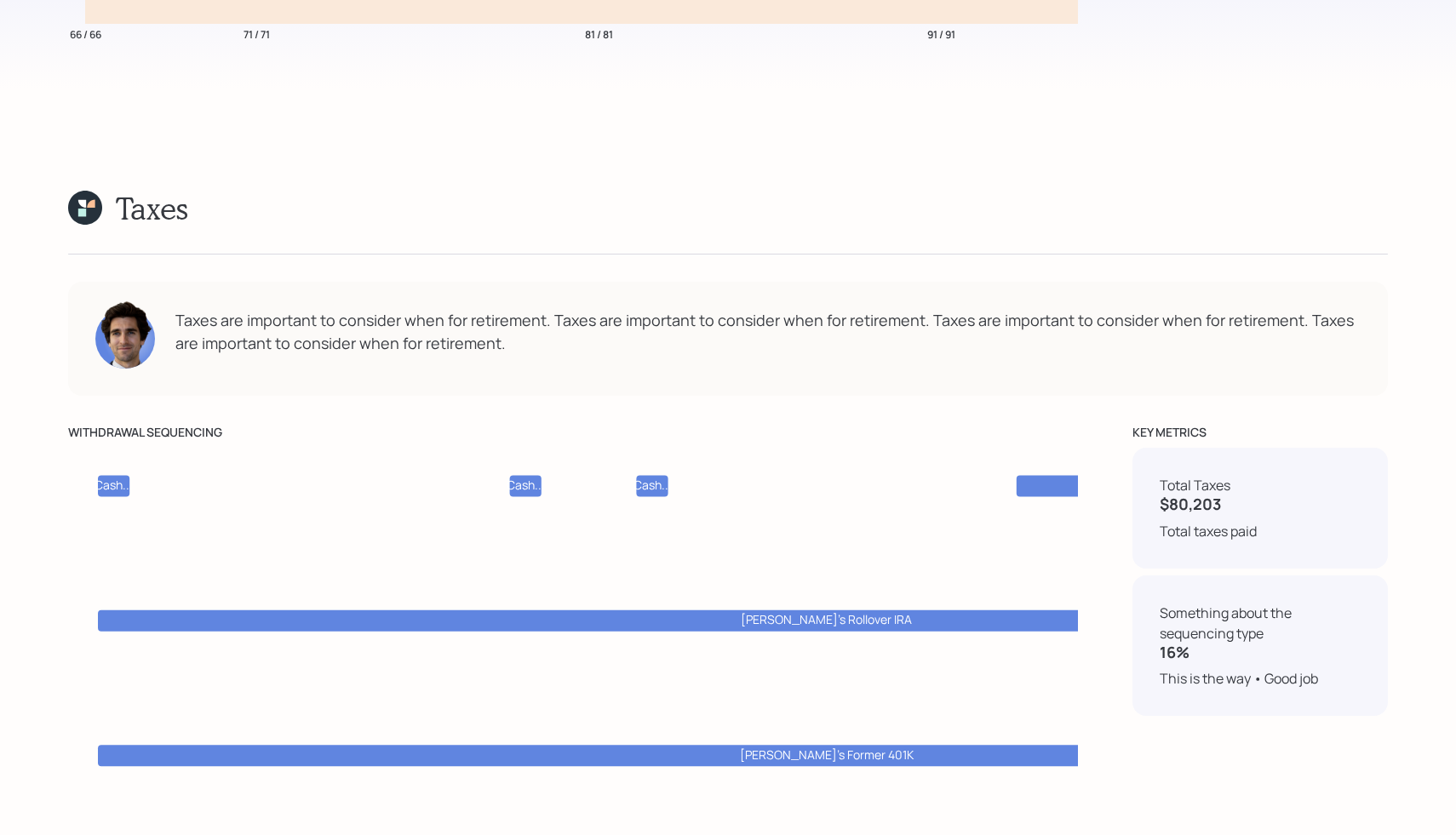
scroll to position [9300, 0]
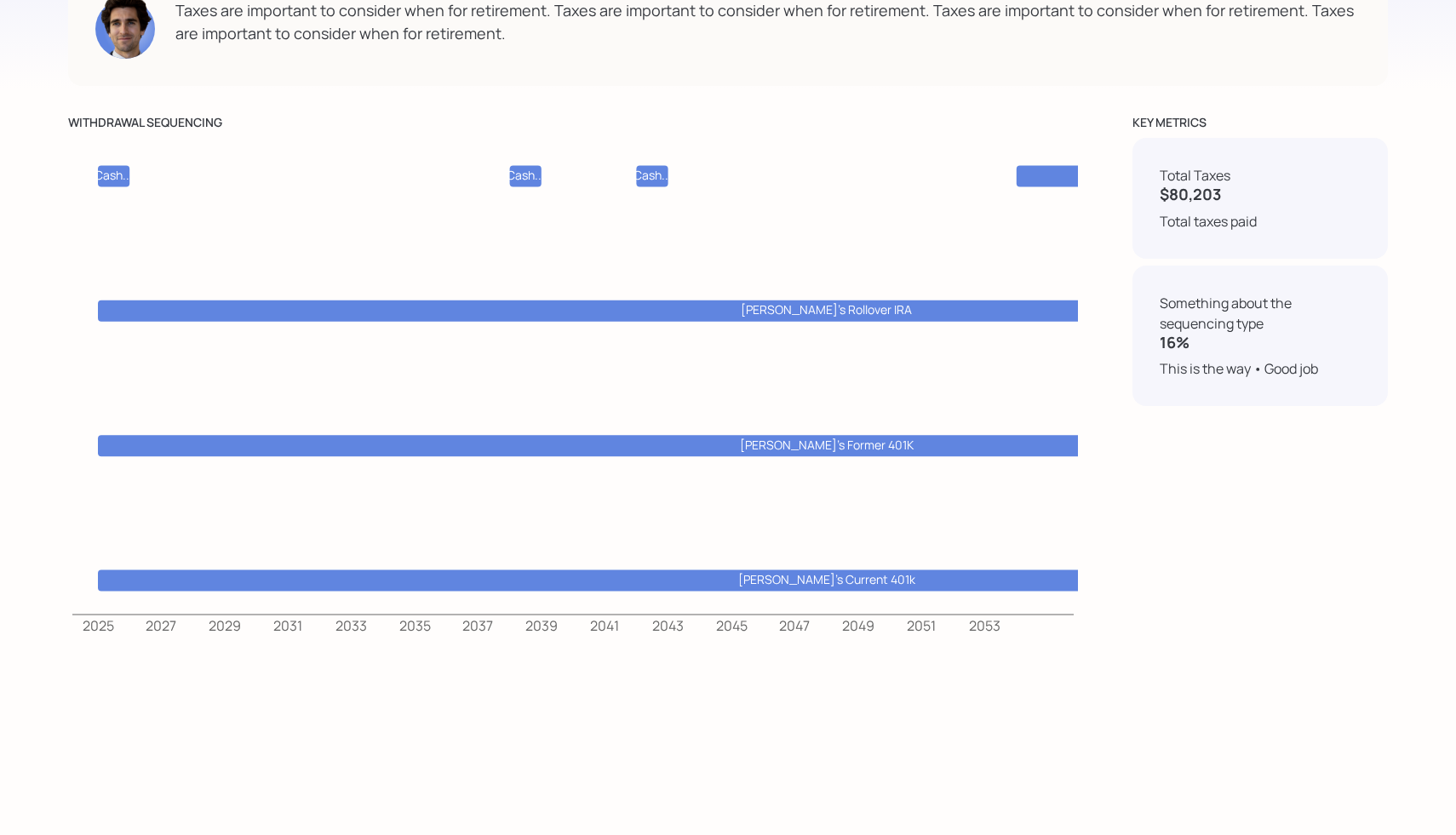
click at [615, 180] on icon "2025 2027 2029 2031 2033 2035 2037 2039 2041 2043 2045 2047 2049 2051 2053 [PER…" at bounding box center [573, 391] width 1010 height 507
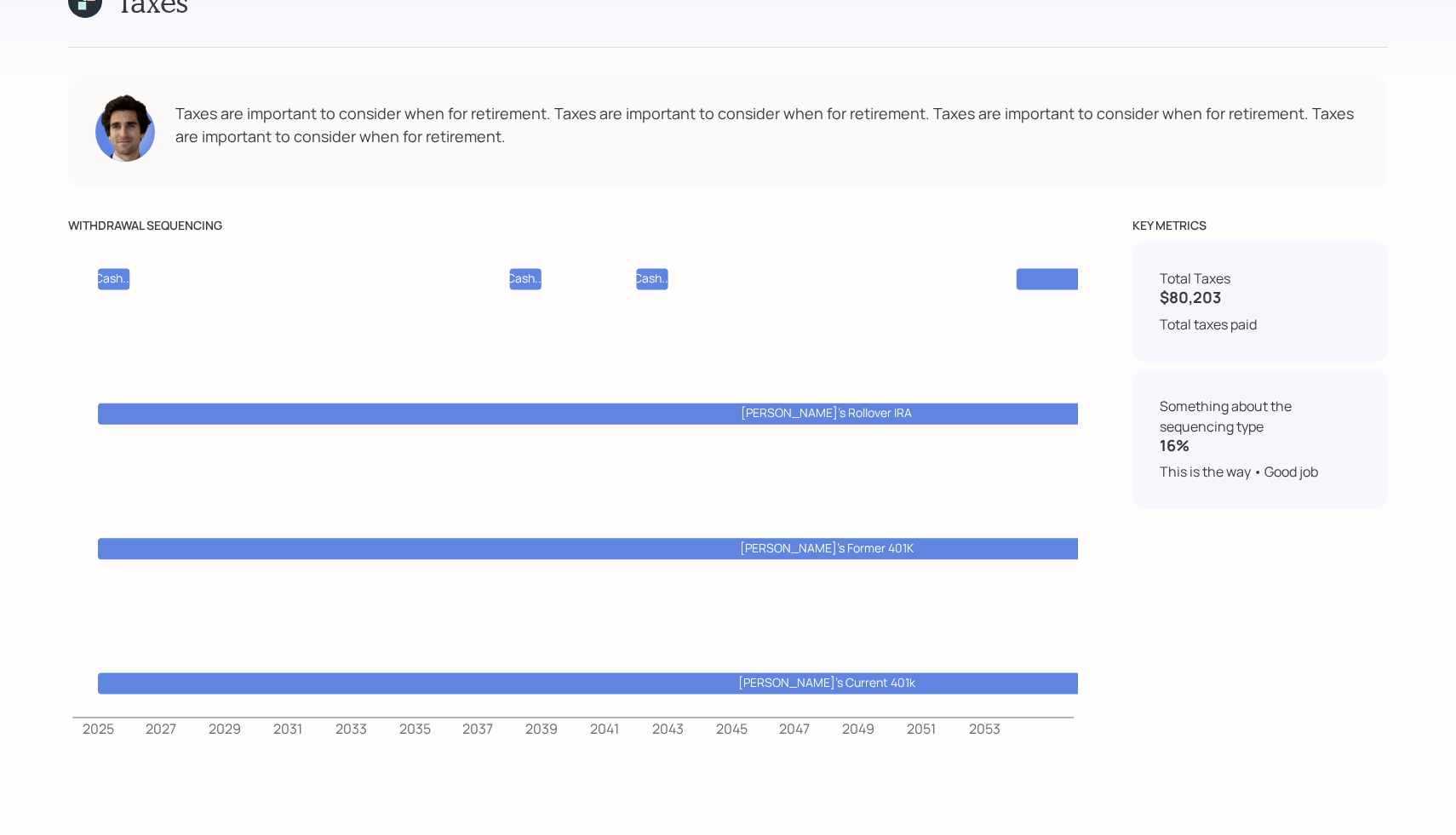
scroll to position [9180, 0]
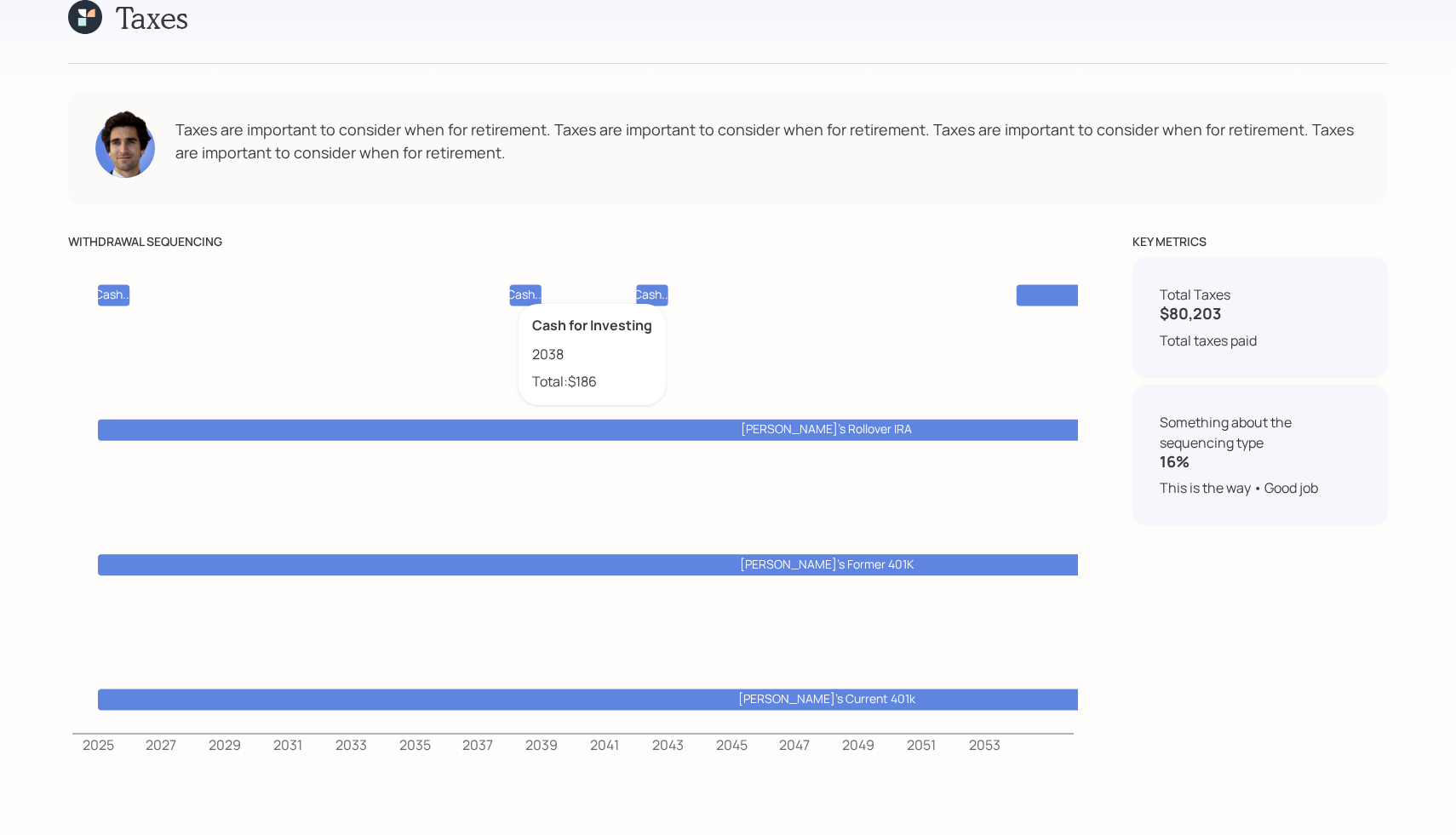
click at [525, 286] on tspan "Cash..." at bounding box center [526, 293] width 38 height 16
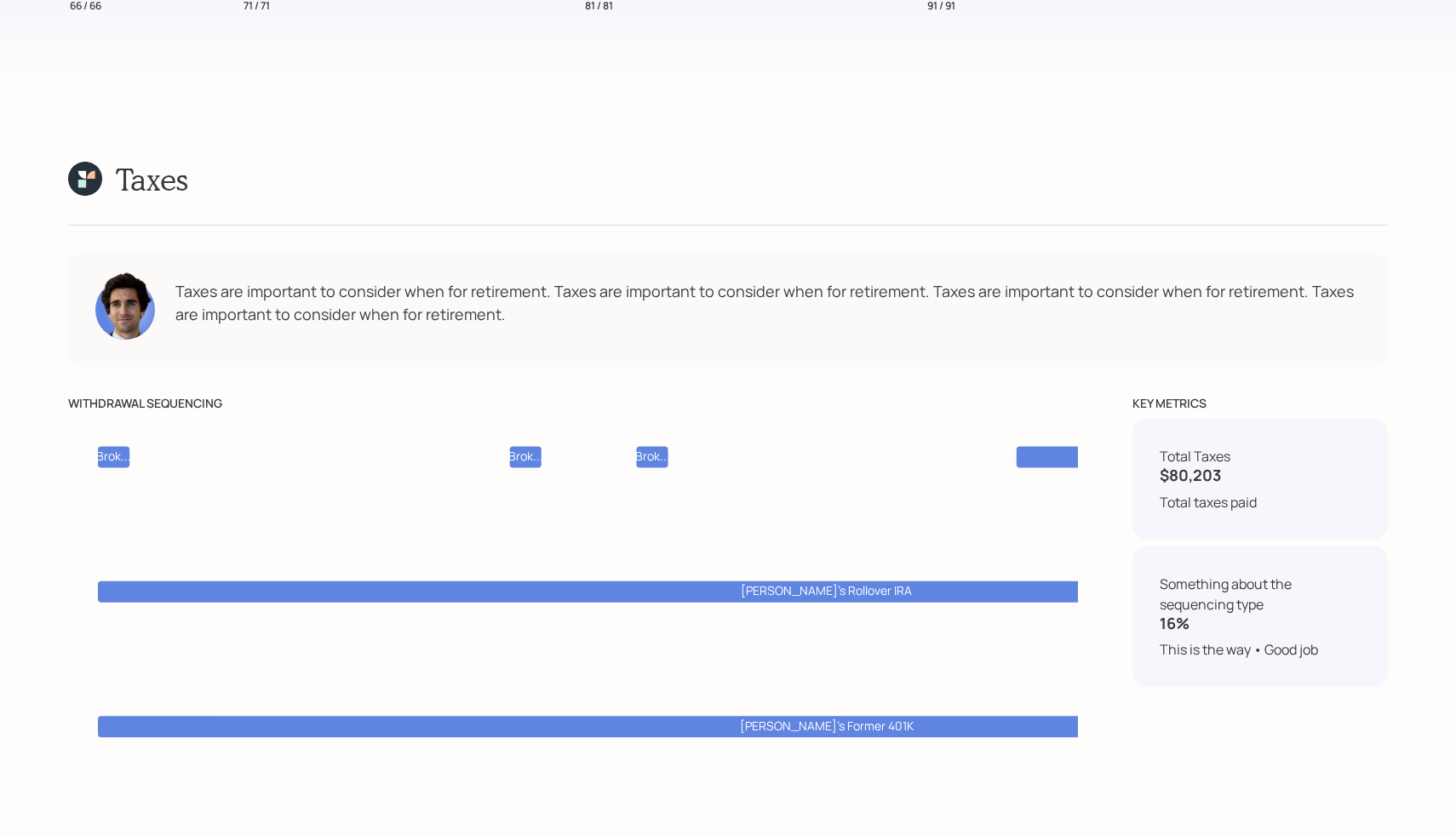
scroll to position [9008, 0]
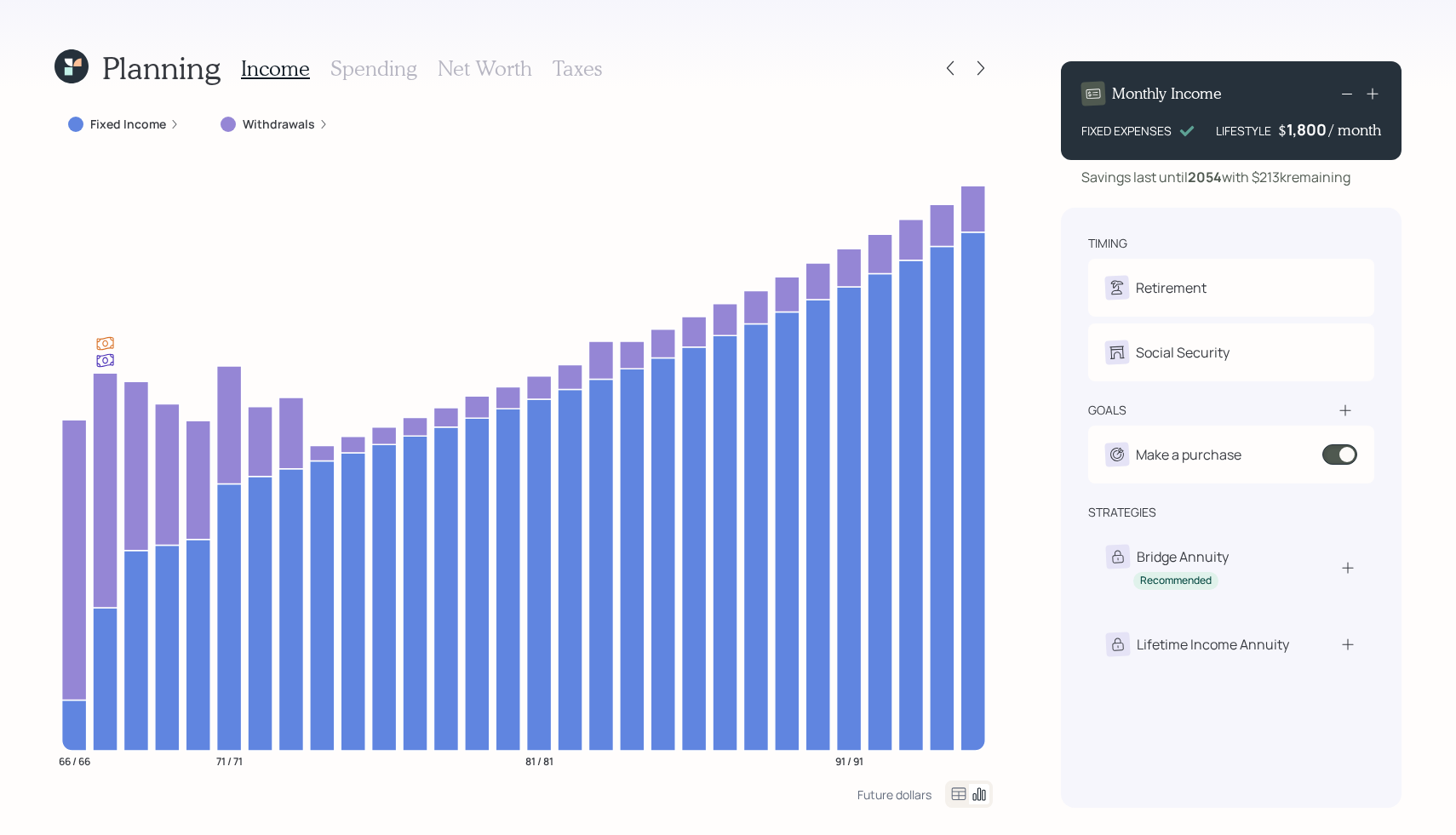
click at [993, 81] on div "Planning Income Spending Net Worth Taxes Fixed Income Withdrawals 66 / 66 71 / …" at bounding box center [728, 418] width 1456 height 835
click at [985, 75] on icon at bounding box center [981, 68] width 17 height 17
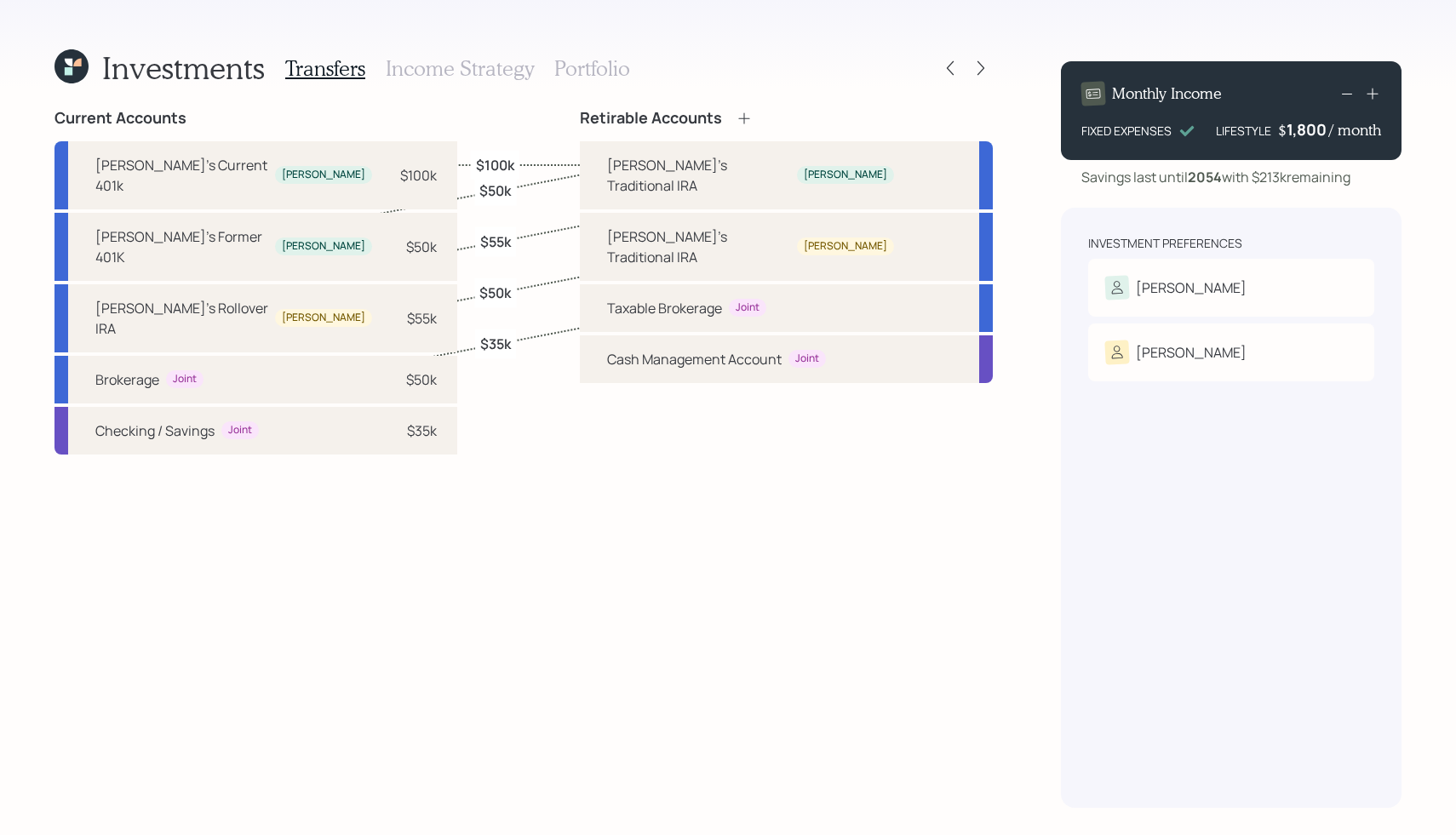
click at [439, 71] on h3 "Income Strategy" at bounding box center [459, 68] width 148 height 25
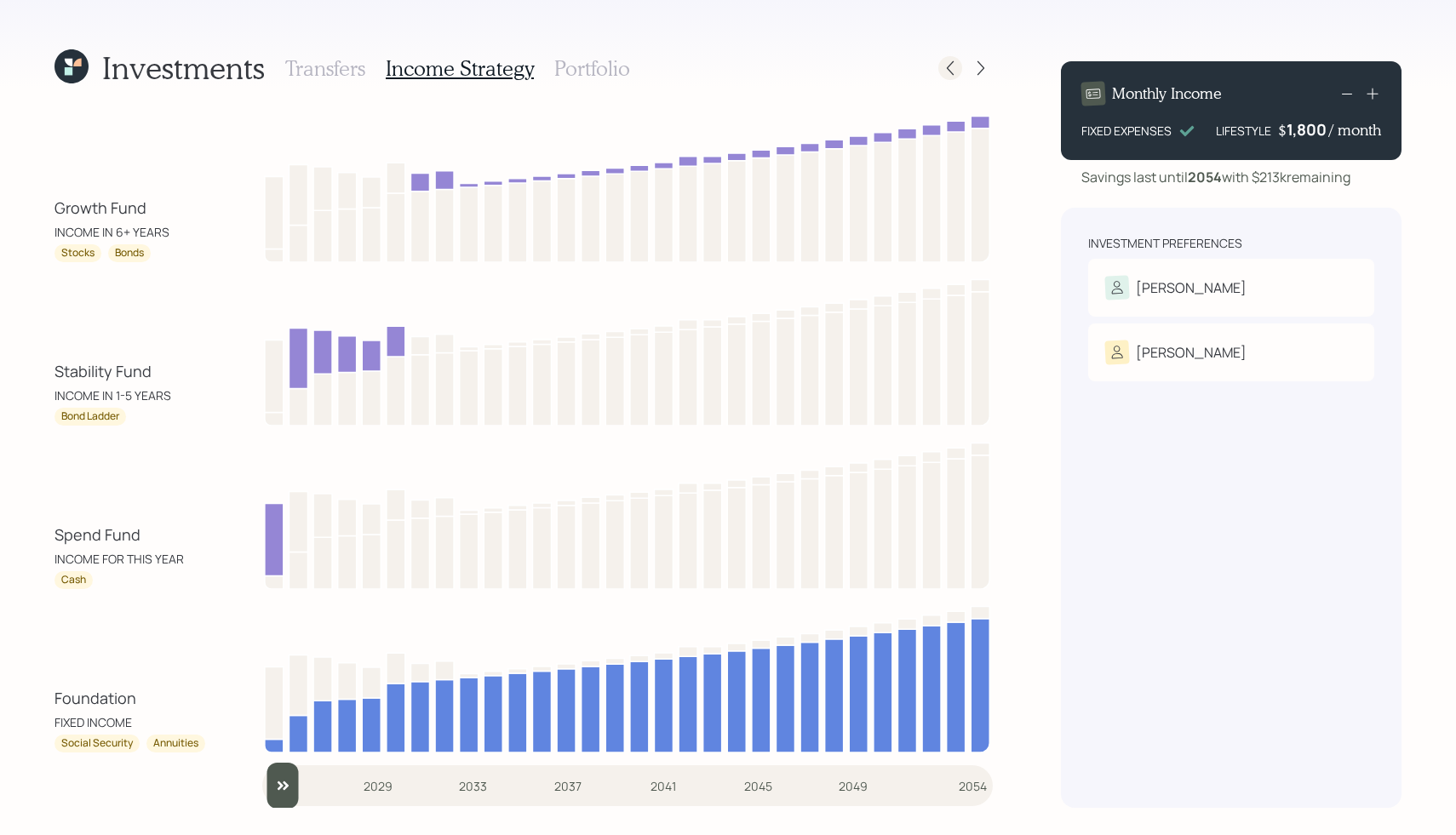
click at [958, 62] on icon at bounding box center [950, 68] width 17 height 17
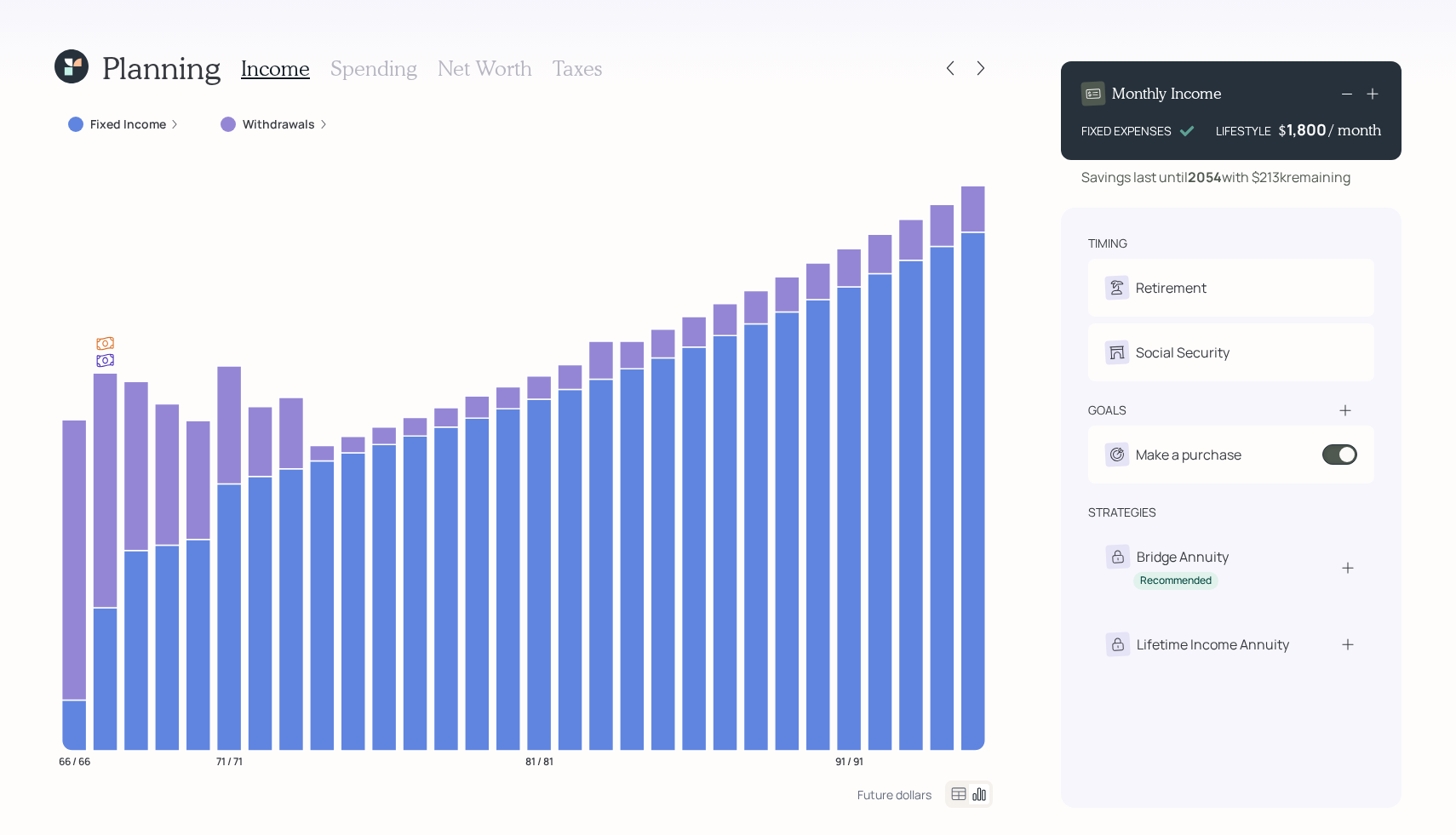
click at [563, 65] on h3 "Taxes" at bounding box center [577, 68] width 49 height 25
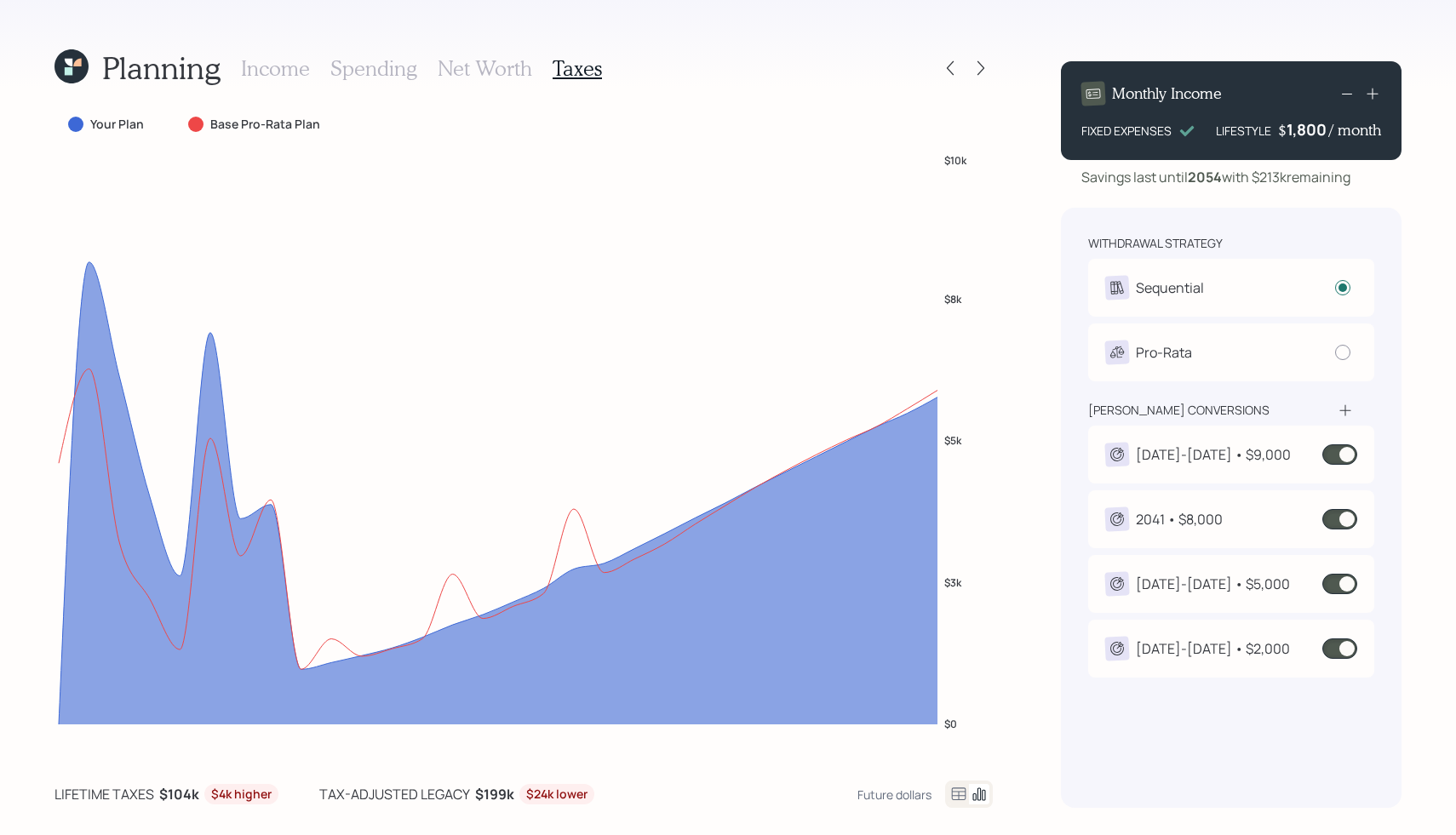
click at [66, 80] on icon at bounding box center [71, 66] width 34 height 34
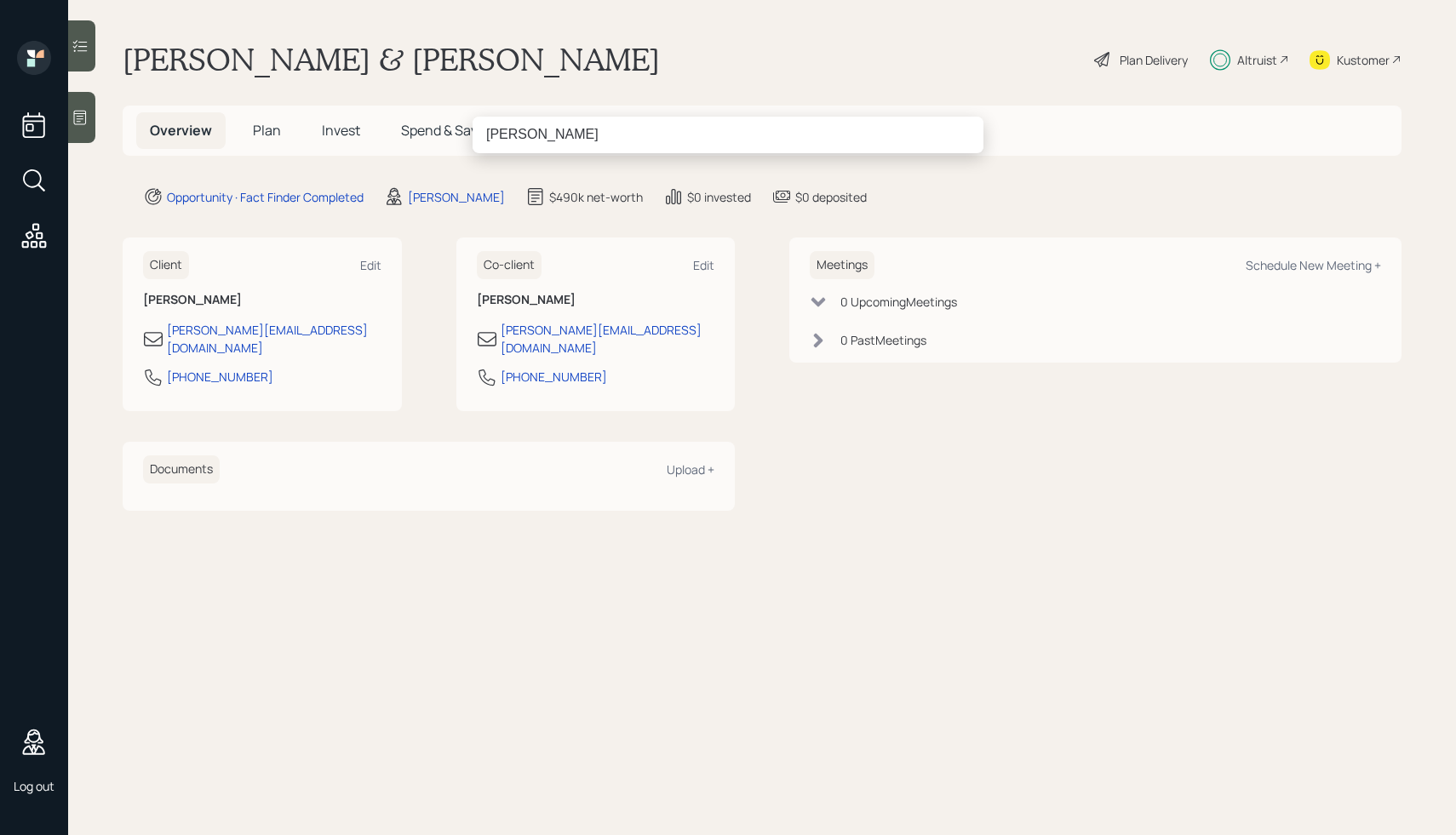
type input "tom"
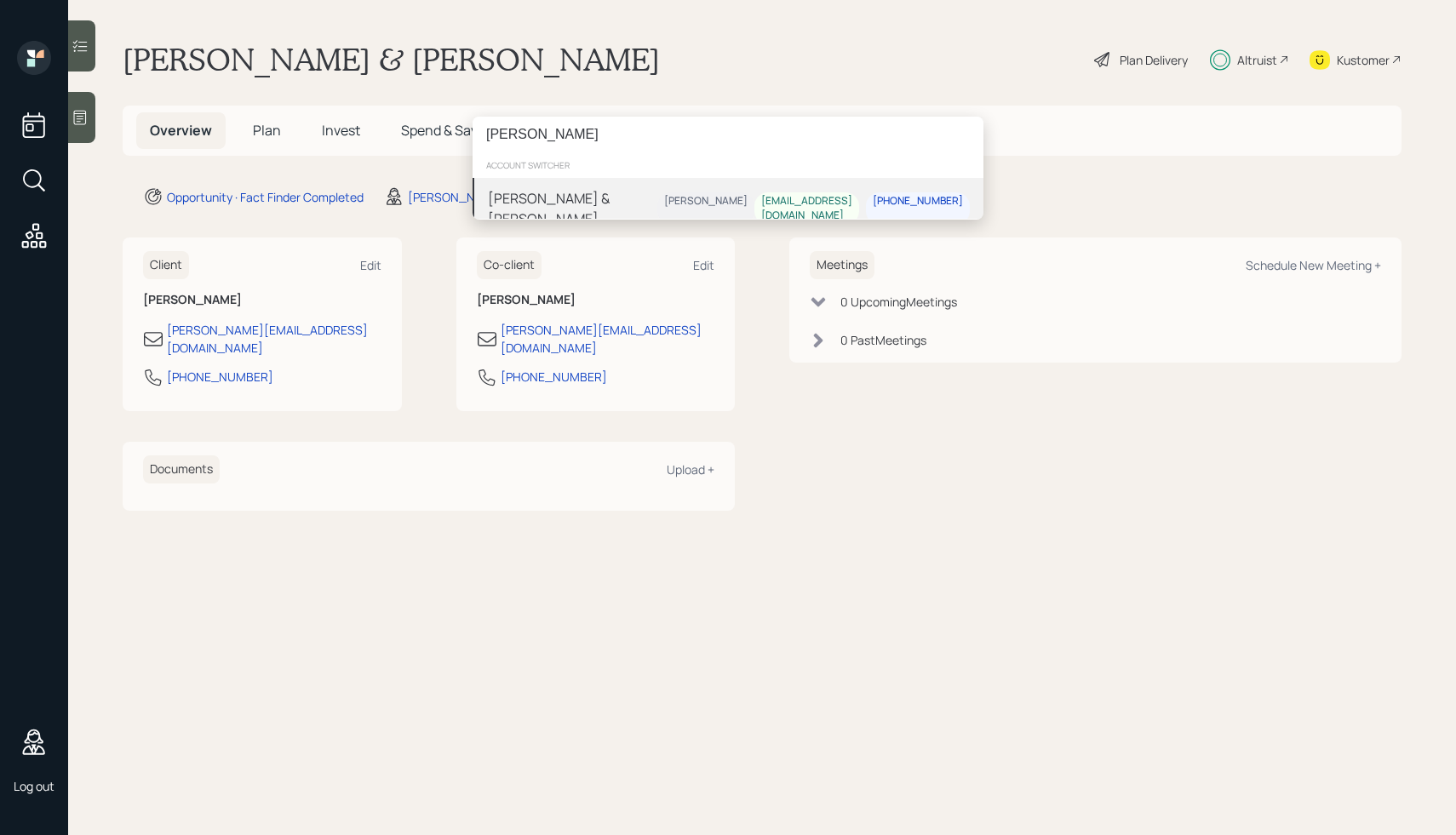
type input "henry mire"
click at [562, 193] on div "[PERSON_NAME] & [PERSON_NAME]" at bounding box center [572, 208] width 170 height 41
